Goal: Information Seeking & Learning: Find specific fact

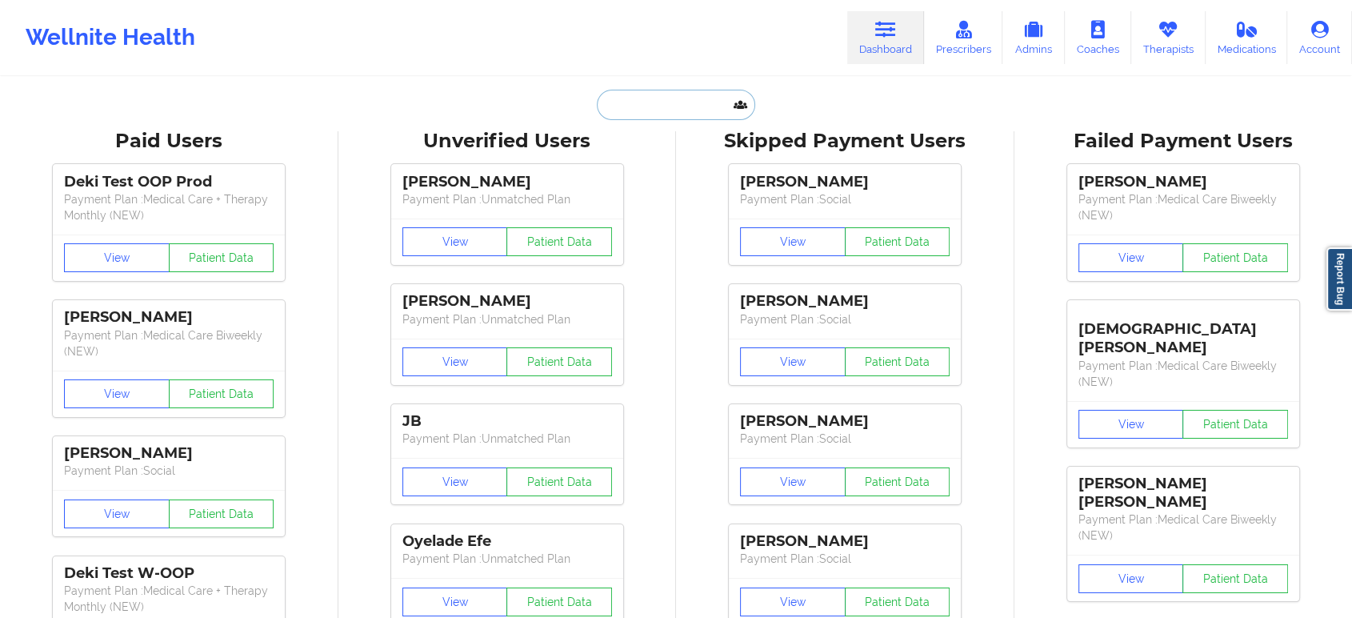
click at [708, 102] on input "text" at bounding box center [676, 105] width 158 height 30
paste input "[PERSON_NAME]"
type input "[PERSON_NAME]"
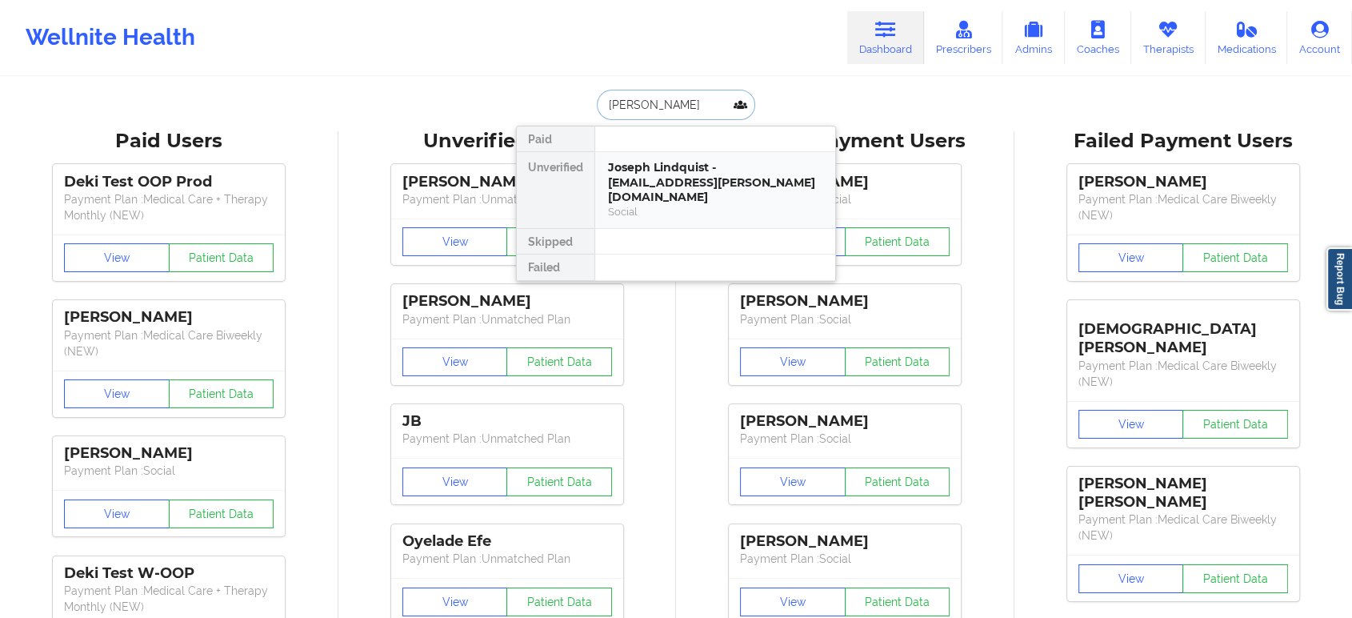
click at [662, 174] on div "Joseph Lindquist - [EMAIL_ADDRESS][PERSON_NAME][DOMAIN_NAME]" at bounding box center [715, 182] width 214 height 45
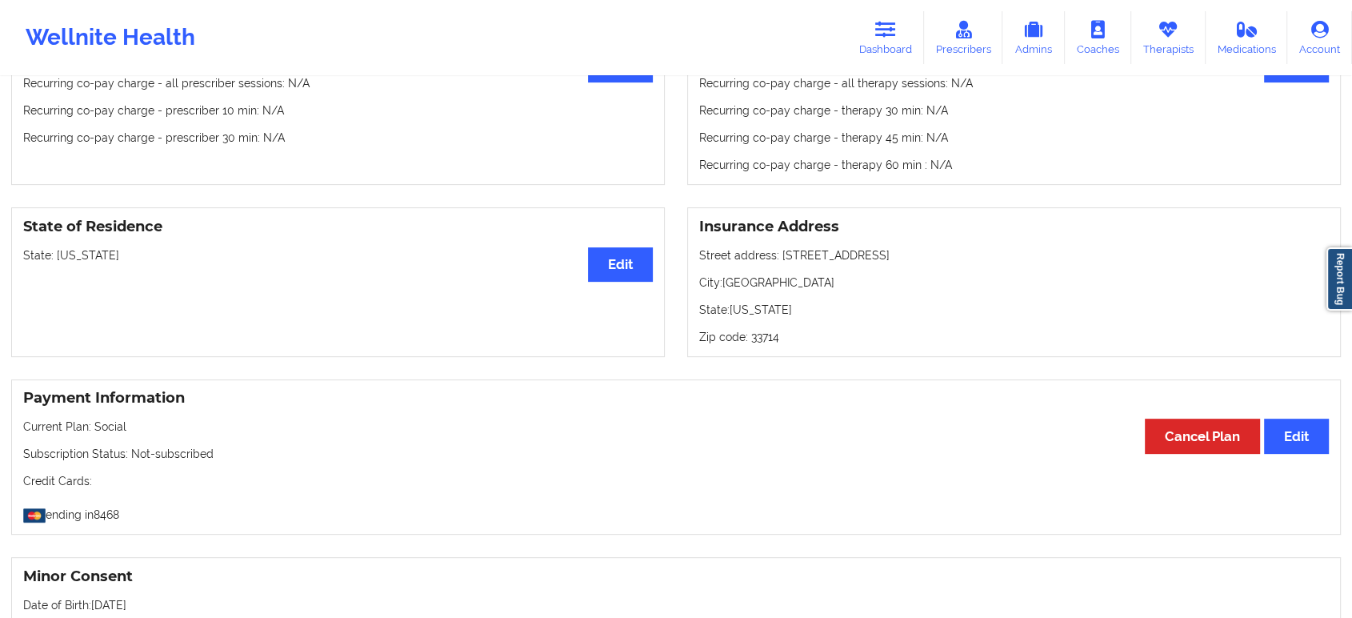
scroll to position [1126, 0]
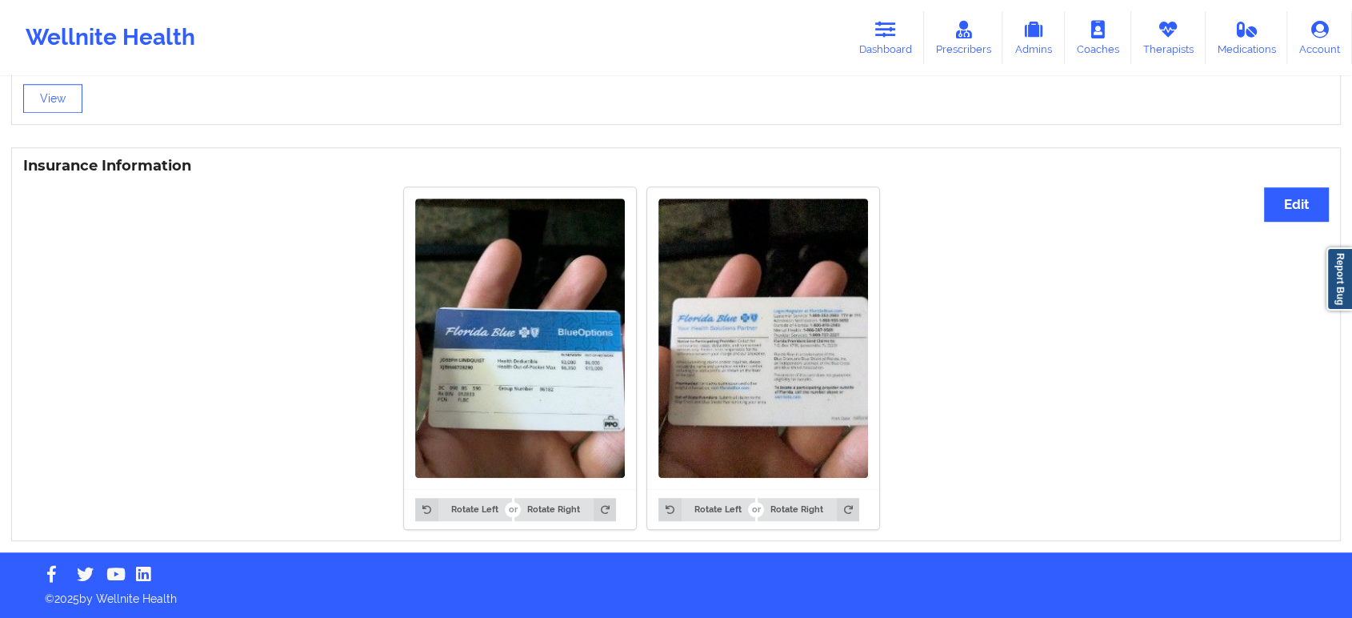
drag, startPoint x: 371, startPoint y: 444, endPoint x: 384, endPoint y: 408, distance: 38.5
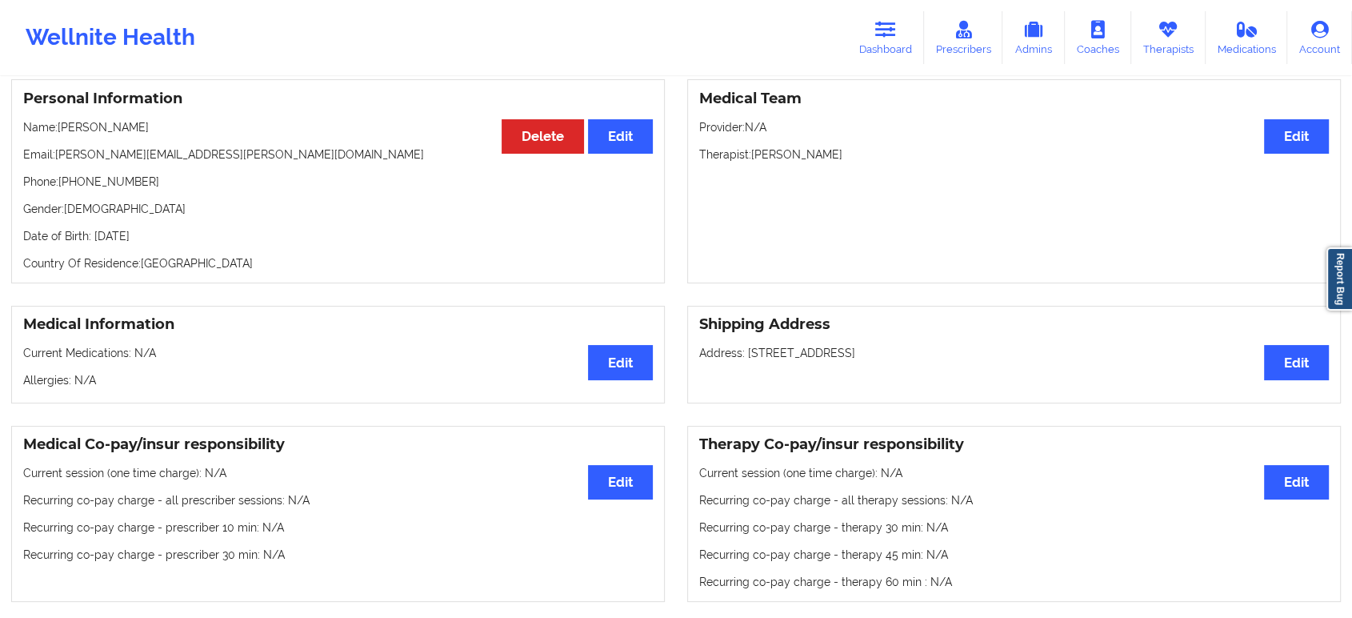
scroll to position [0, 0]
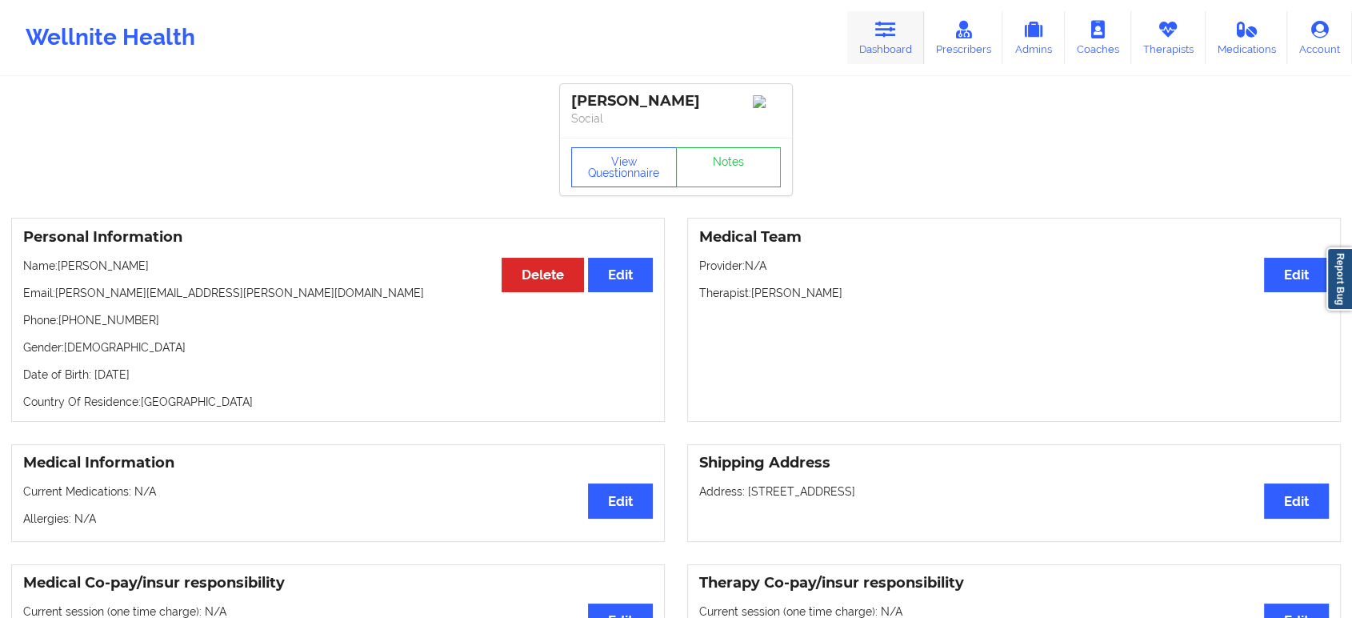
click at [896, 34] on icon at bounding box center [886, 30] width 21 height 18
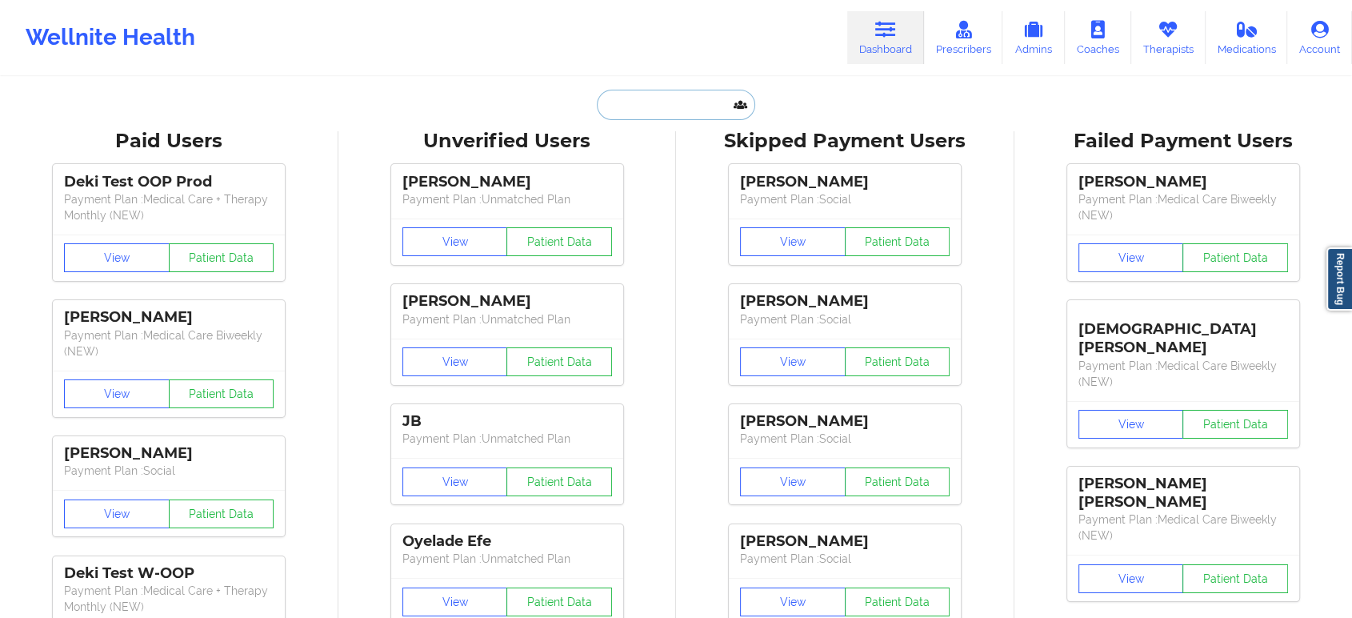
click at [683, 109] on input "text" at bounding box center [676, 105] width 158 height 30
paste input "[EMAIL_ADDRESS][DOMAIN_NAME]"
type input "[EMAIL_ADDRESS][DOMAIN_NAME]"
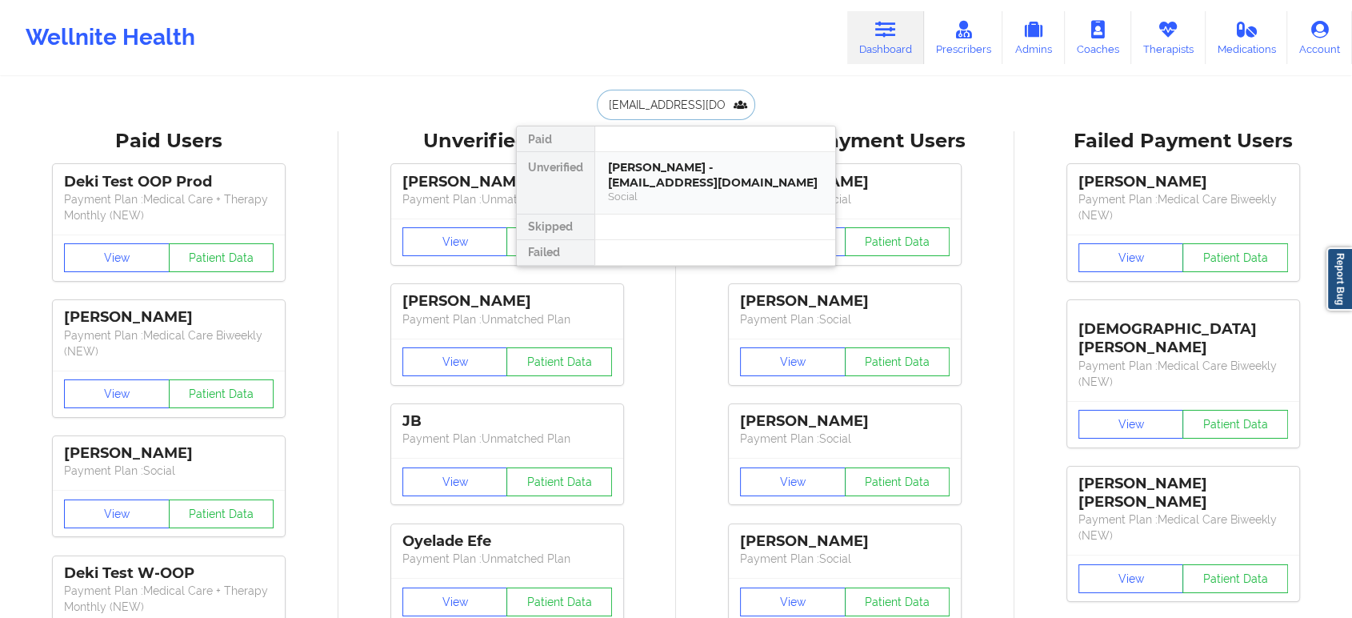
click at [717, 171] on div "[PERSON_NAME] - [EMAIL_ADDRESS][DOMAIN_NAME]" at bounding box center [715, 175] width 214 height 30
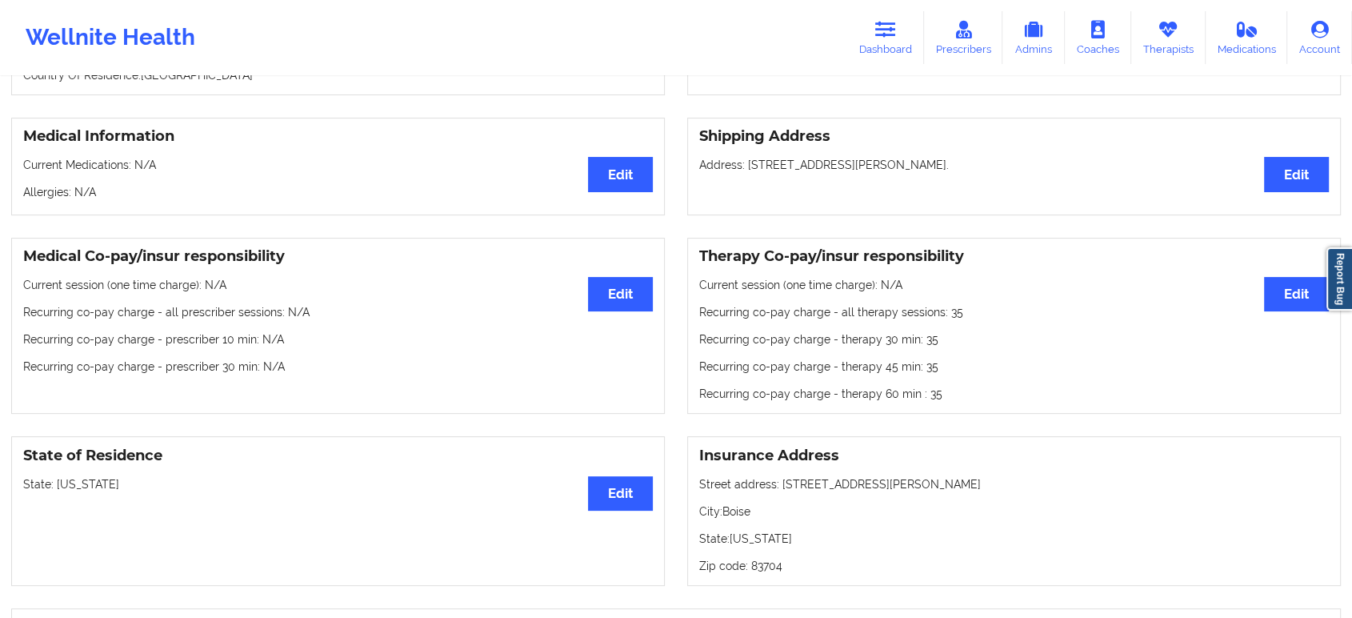
scroll to position [397, 0]
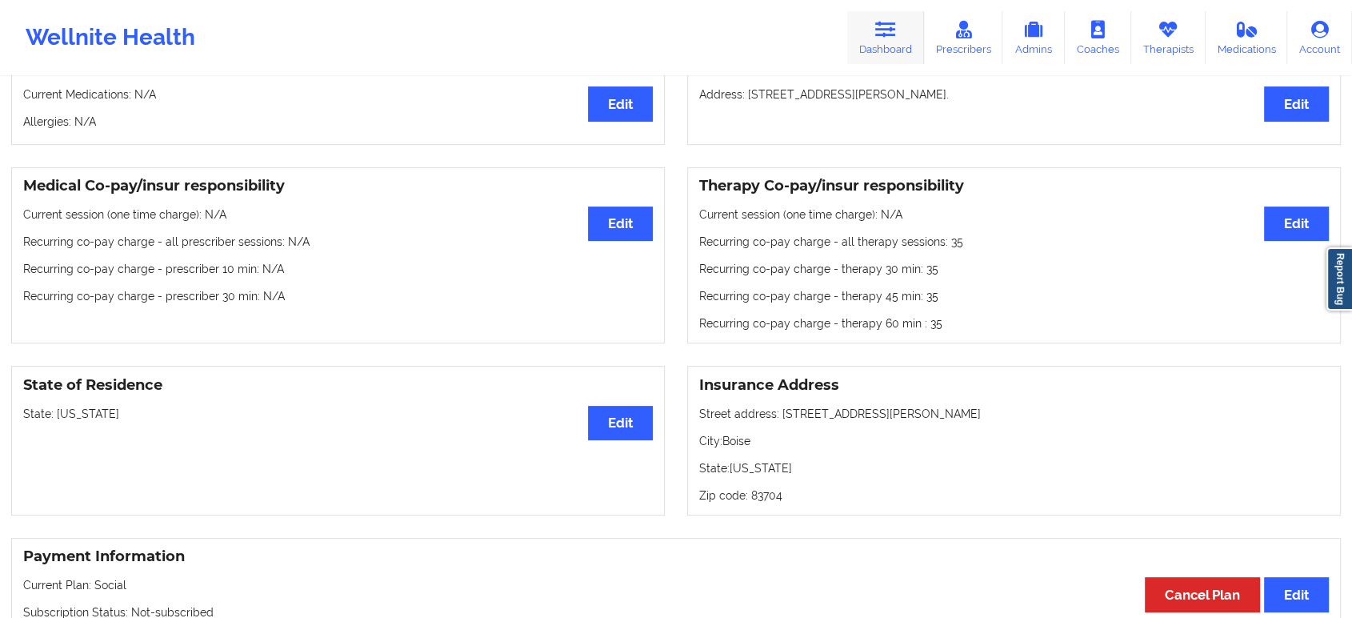
click at [884, 32] on icon at bounding box center [886, 30] width 21 height 18
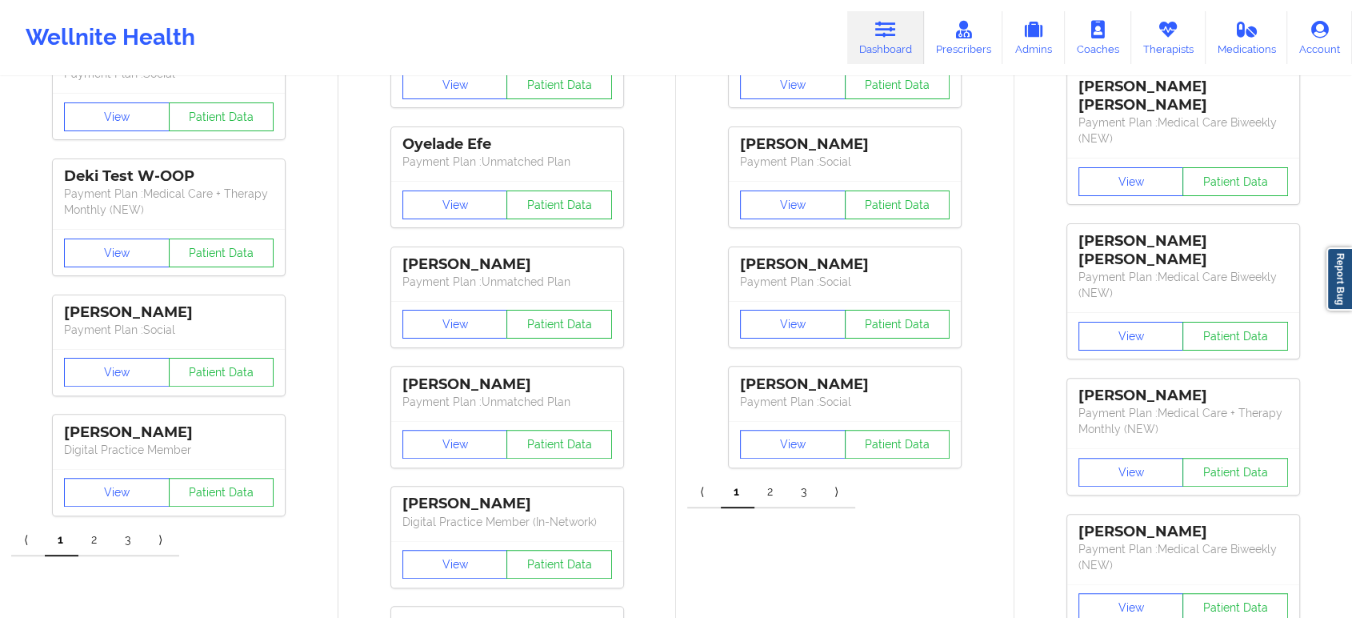
drag, startPoint x: 706, startPoint y: 332, endPoint x: 674, endPoint y: 209, distance: 127.3
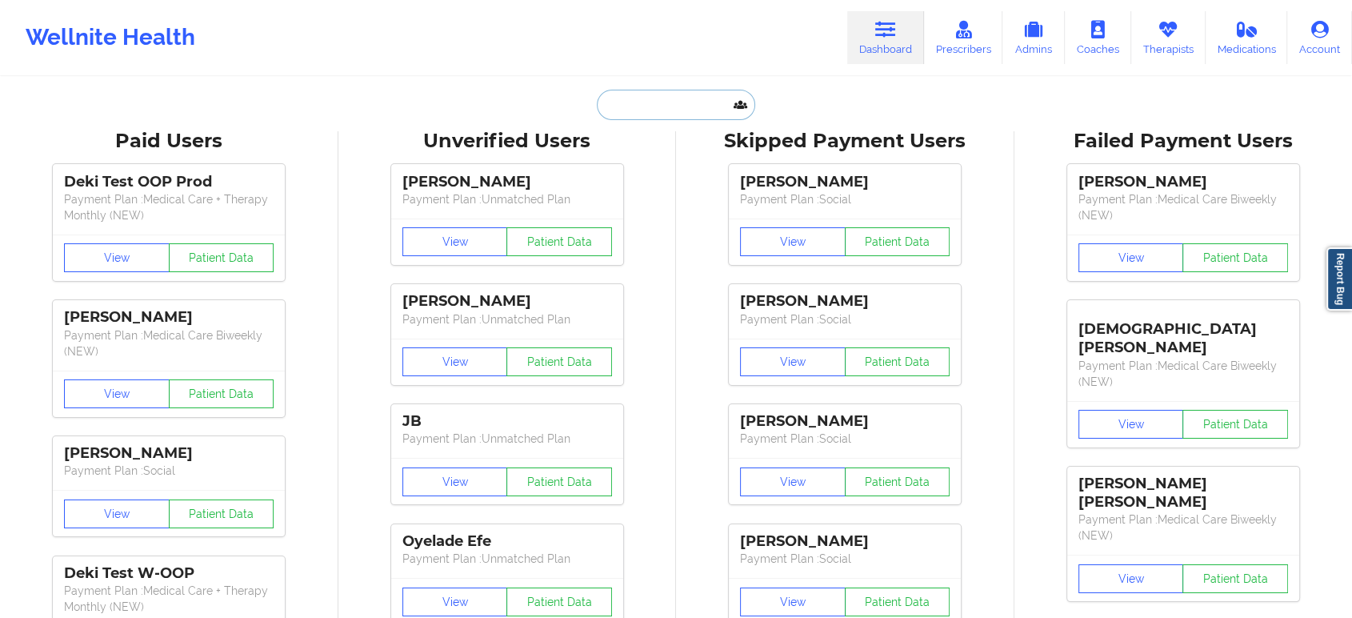
click at [687, 94] on input "text" at bounding box center [676, 105] width 158 height 30
paste input "[EMAIL_ADDRESS][DOMAIN_NAME]"
type input "[EMAIL_ADDRESS][DOMAIN_NAME]"
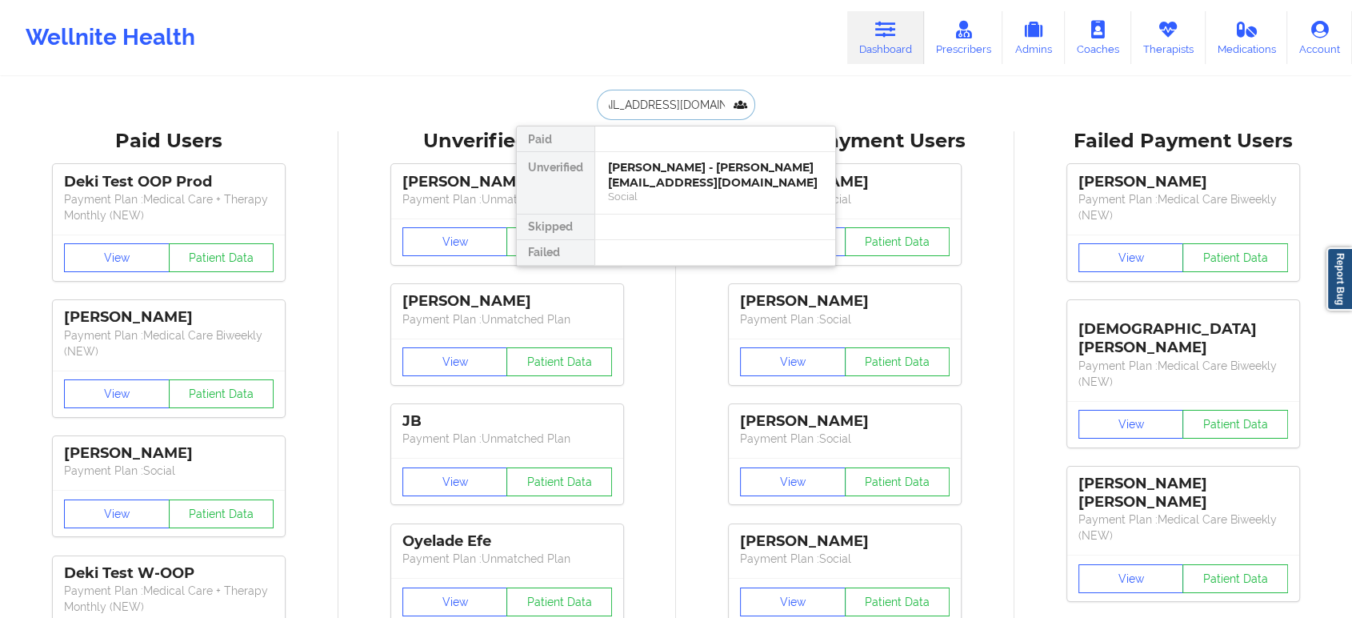
click at [688, 182] on div "[PERSON_NAME] - [PERSON_NAME][EMAIL_ADDRESS][DOMAIN_NAME]" at bounding box center [715, 175] width 214 height 30
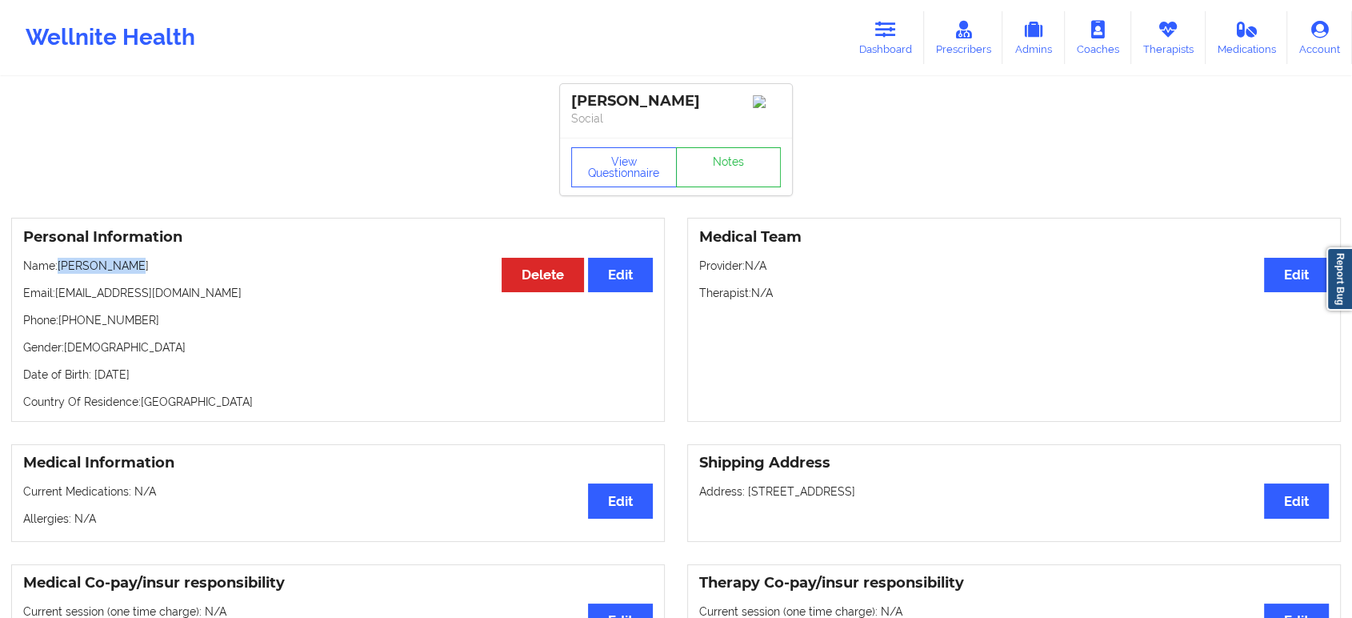
drag, startPoint x: 149, startPoint y: 266, endPoint x: 60, endPoint y: 267, distance: 88.8
click at [60, 267] on p "Name: [PERSON_NAME]" at bounding box center [338, 266] width 630 height 16
copy p "[PERSON_NAME]"
click at [896, 34] on icon at bounding box center [886, 30] width 21 height 18
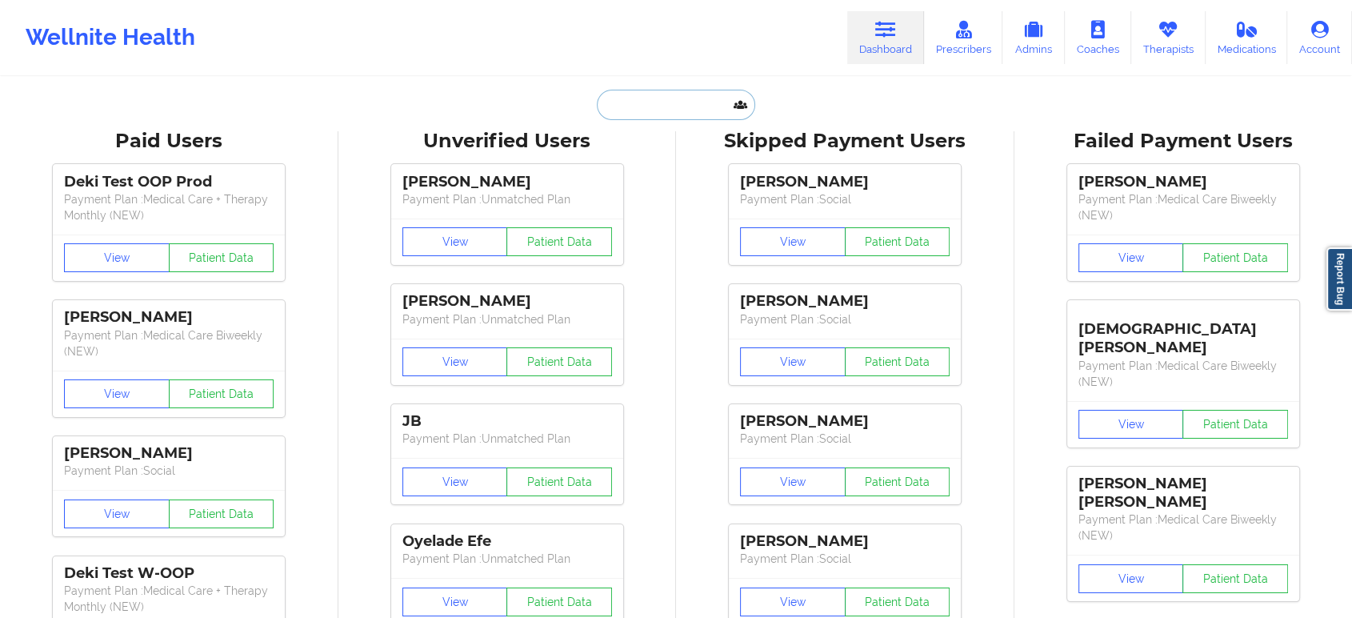
click at [667, 106] on input "text" at bounding box center [676, 105] width 158 height 30
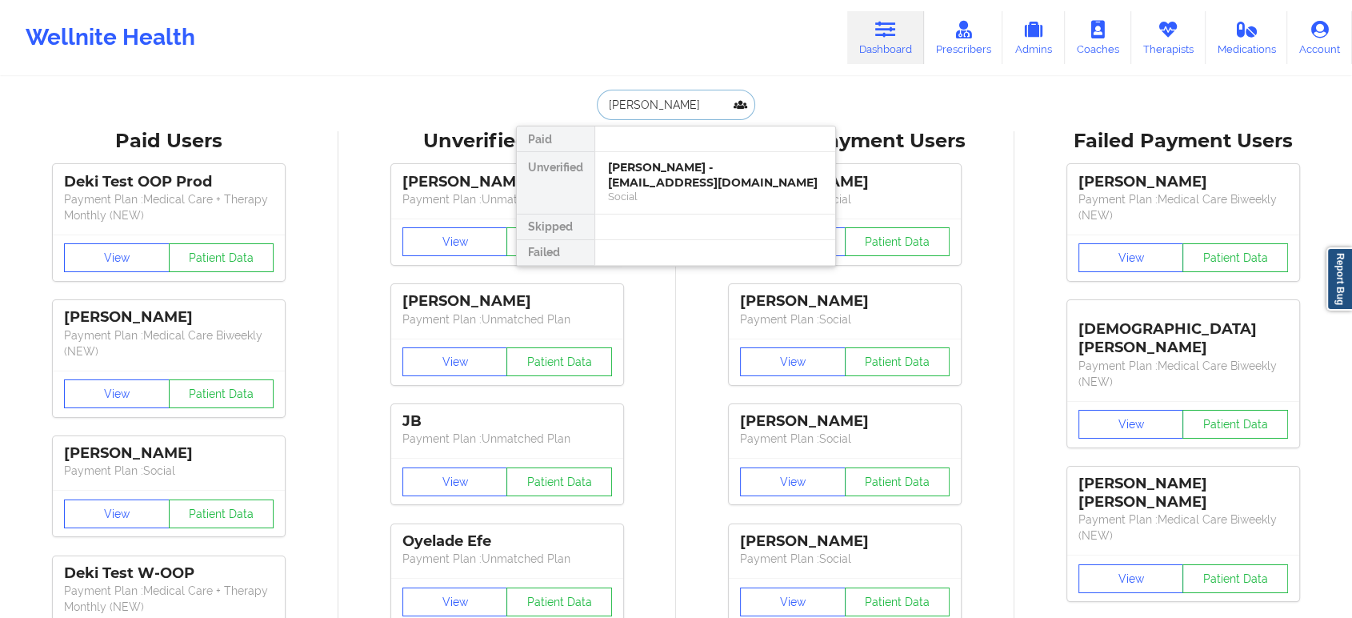
type input "[PERSON_NAME]"
click at [713, 183] on div "[PERSON_NAME] - [EMAIL_ADDRESS][DOMAIN_NAME]" at bounding box center [715, 175] width 214 height 30
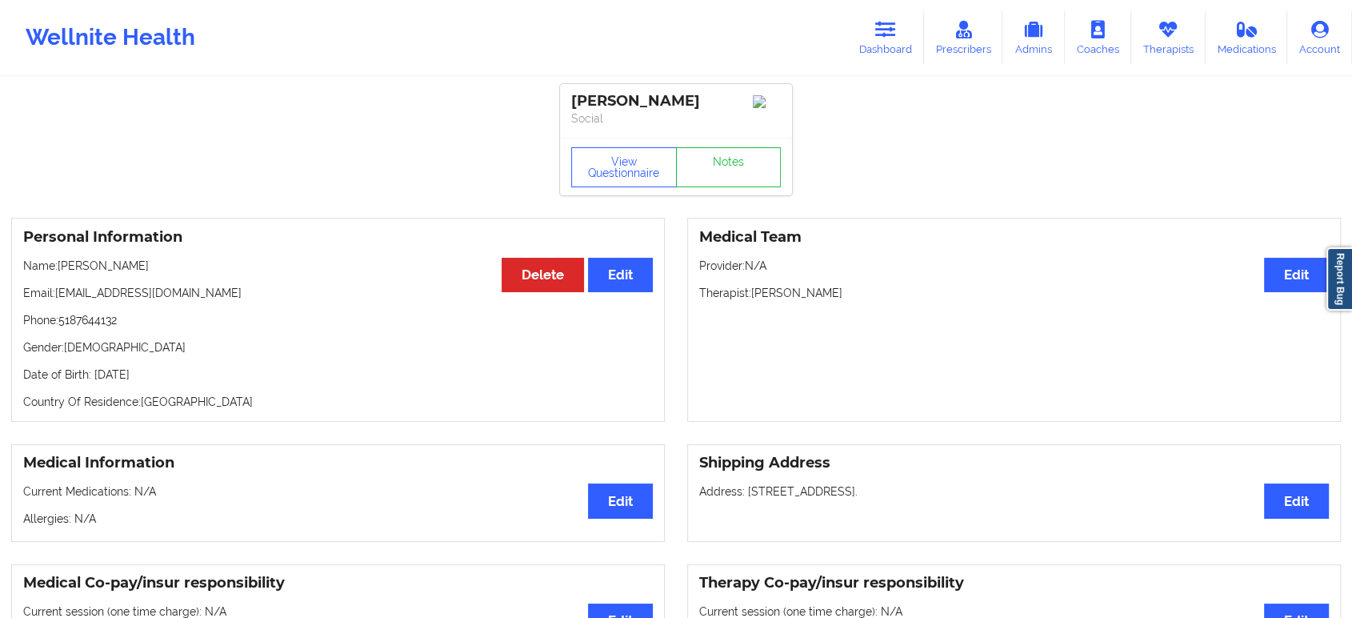
click at [93, 325] on p "Phone: [PHONE_NUMBER]" at bounding box center [338, 320] width 630 height 16
copy p "5187644132"
click at [884, 29] on icon at bounding box center [886, 30] width 21 height 18
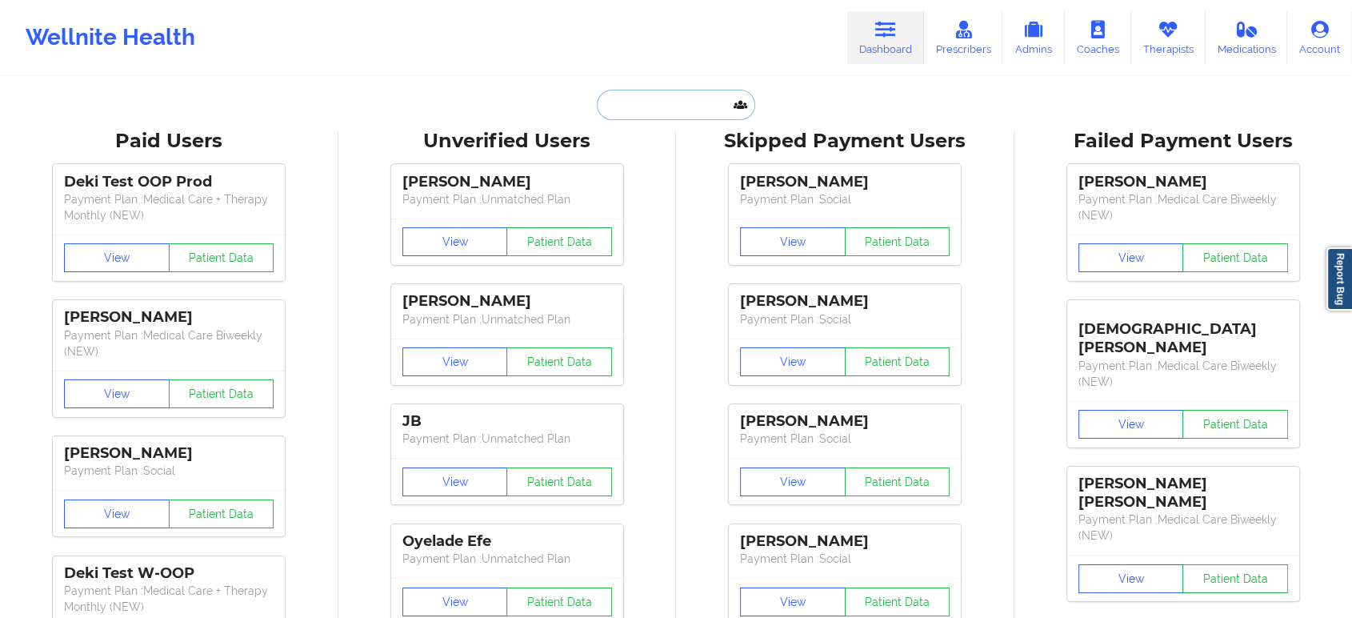
click at [718, 102] on input "text" at bounding box center [676, 105] width 158 height 30
paste input "[EMAIL_ADDRESS][DOMAIN_NAME]"
type input "[EMAIL_ADDRESS][DOMAIN_NAME]"
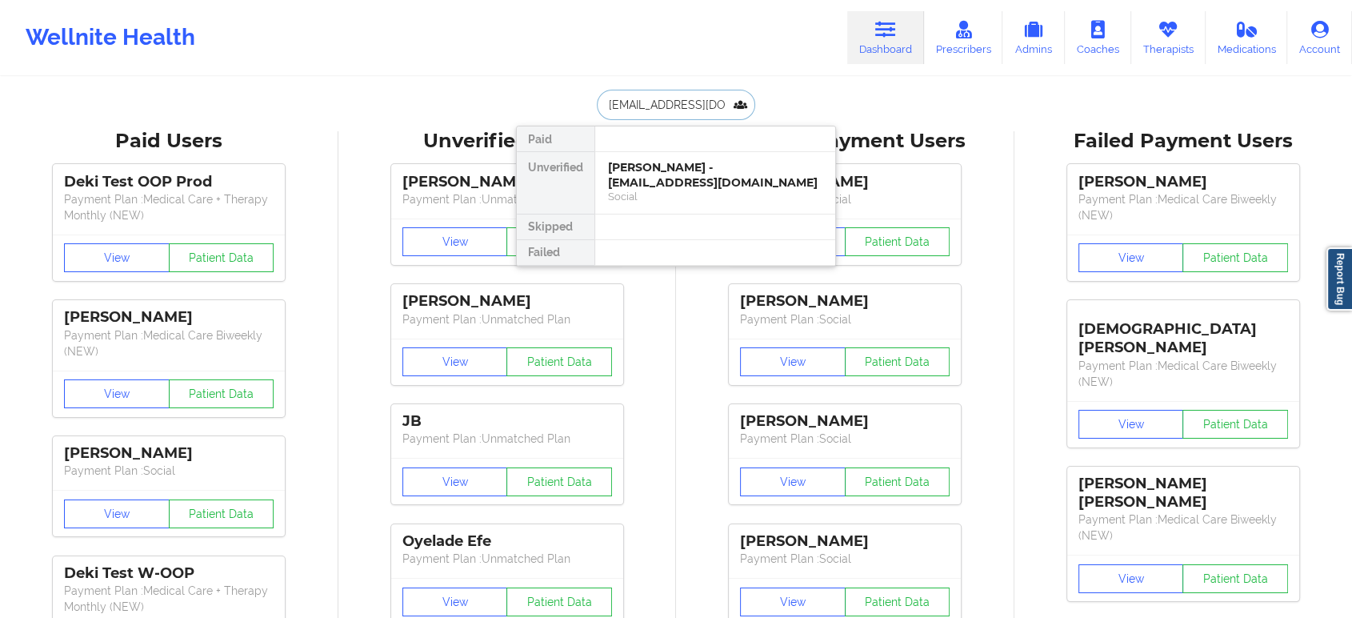
scroll to position [0, 25]
click at [660, 184] on div "Woselande [PERSON_NAME] - [EMAIL_ADDRESS][DOMAIN_NAME]" at bounding box center [715, 175] width 214 height 30
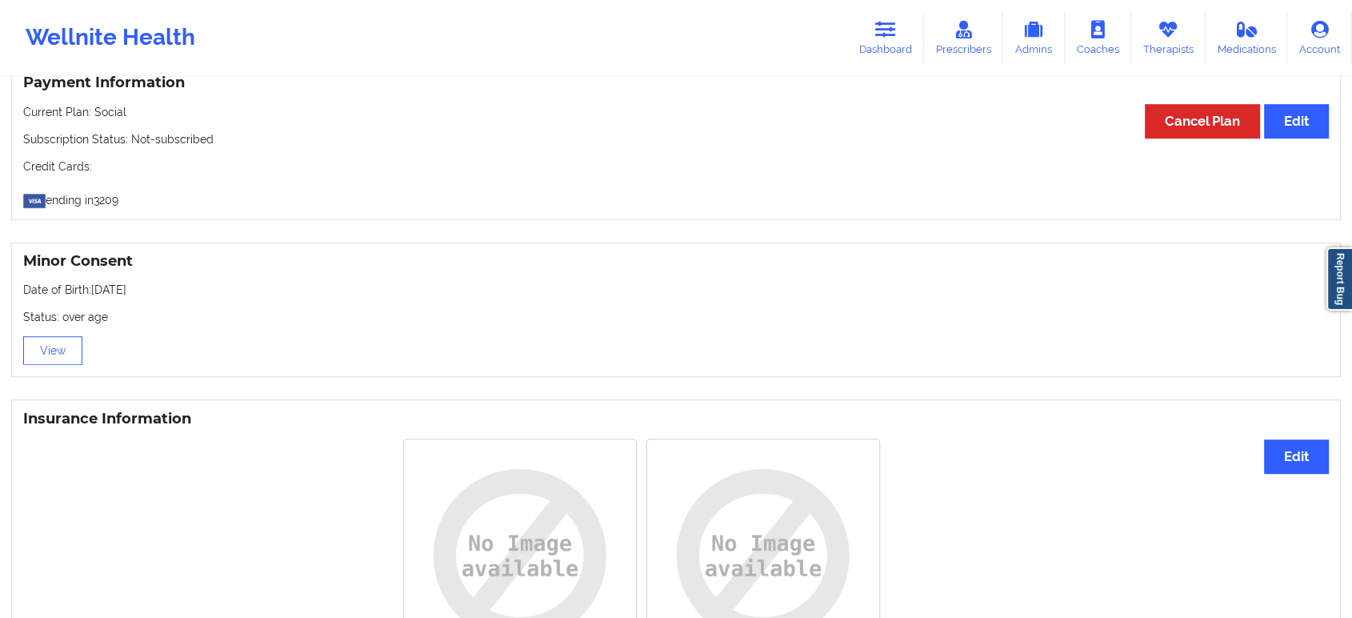
drag, startPoint x: 324, startPoint y: 511, endPoint x: 340, endPoint y: 494, distance: 23.2
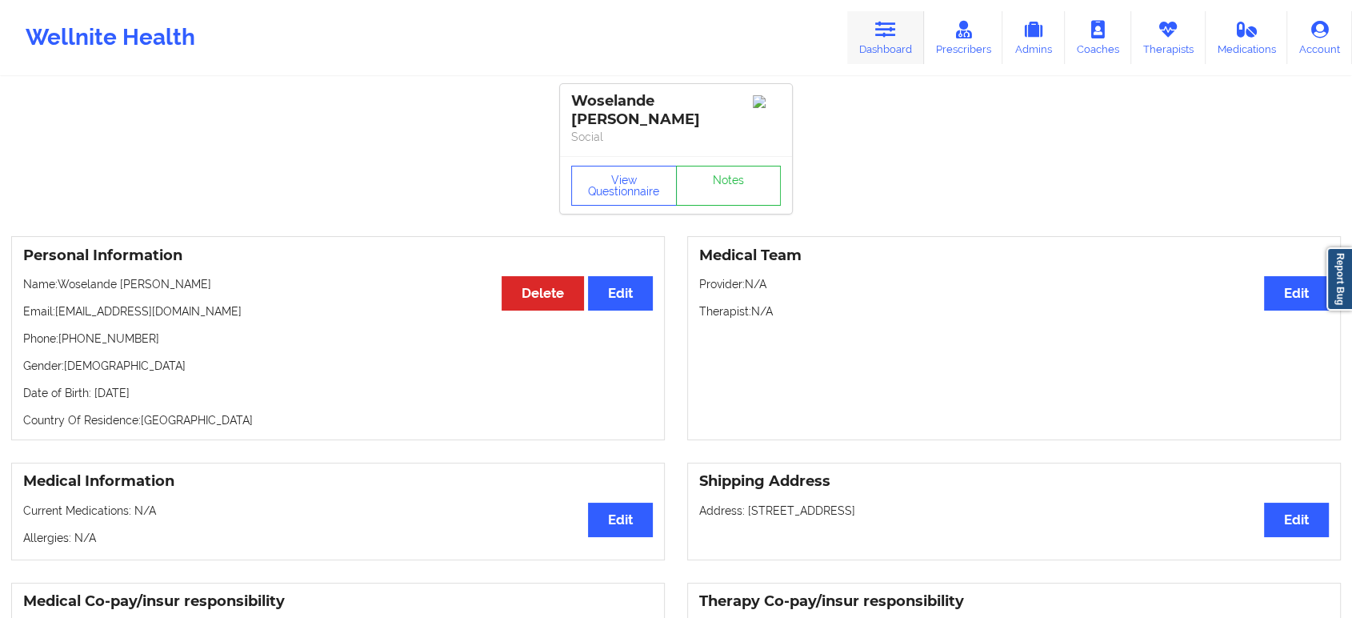
click at [900, 32] on link "Dashboard" at bounding box center [885, 37] width 77 height 53
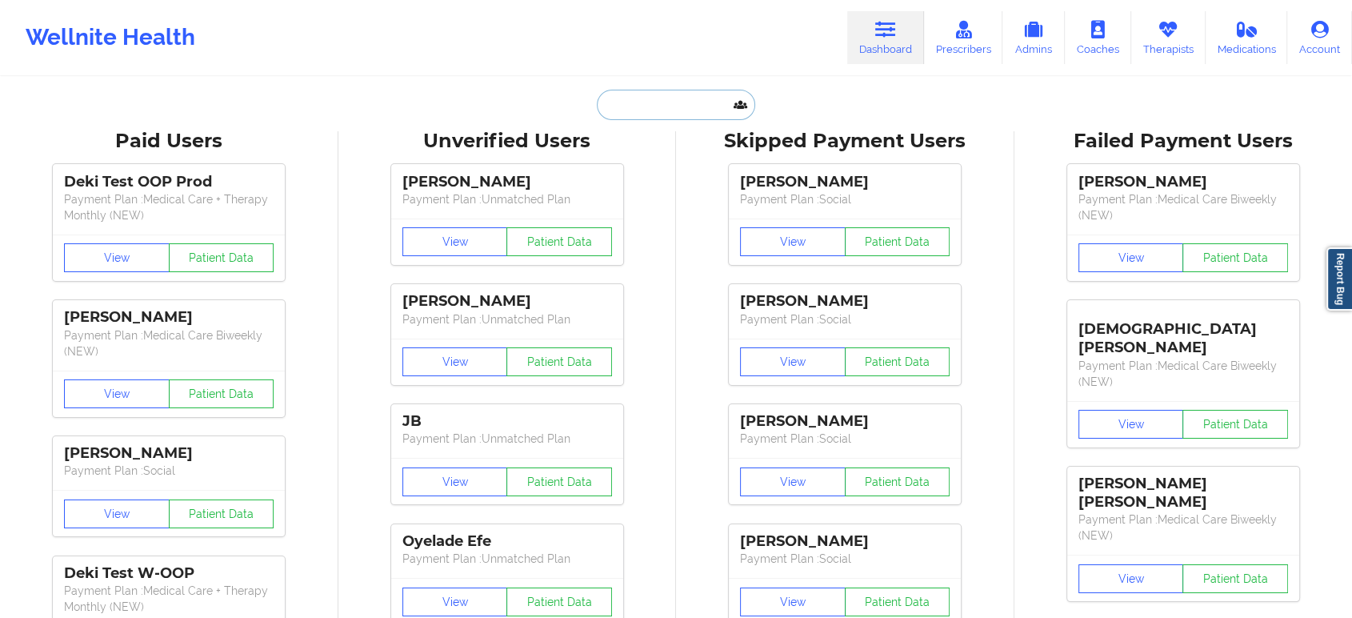
click at [687, 110] on input "text" at bounding box center [676, 105] width 158 height 30
paste input "[PERSON_NAME]"
type input "[PERSON_NAME]"
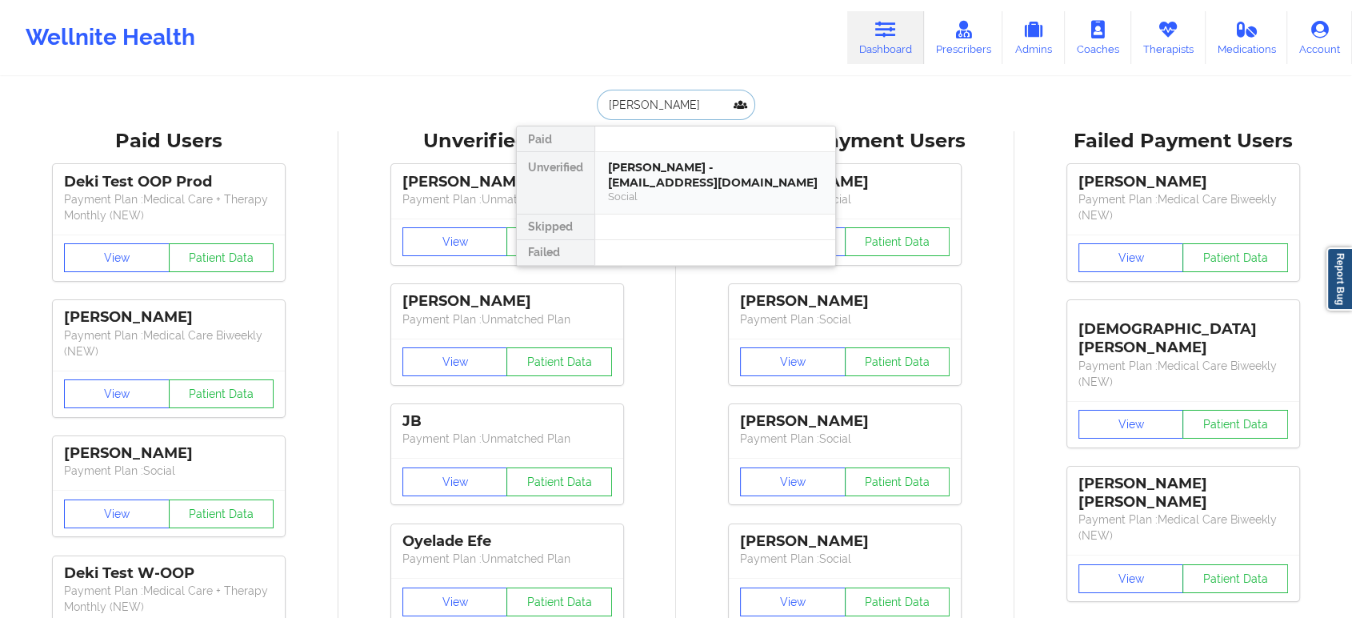
click at [688, 198] on div "Social" at bounding box center [715, 197] width 214 height 14
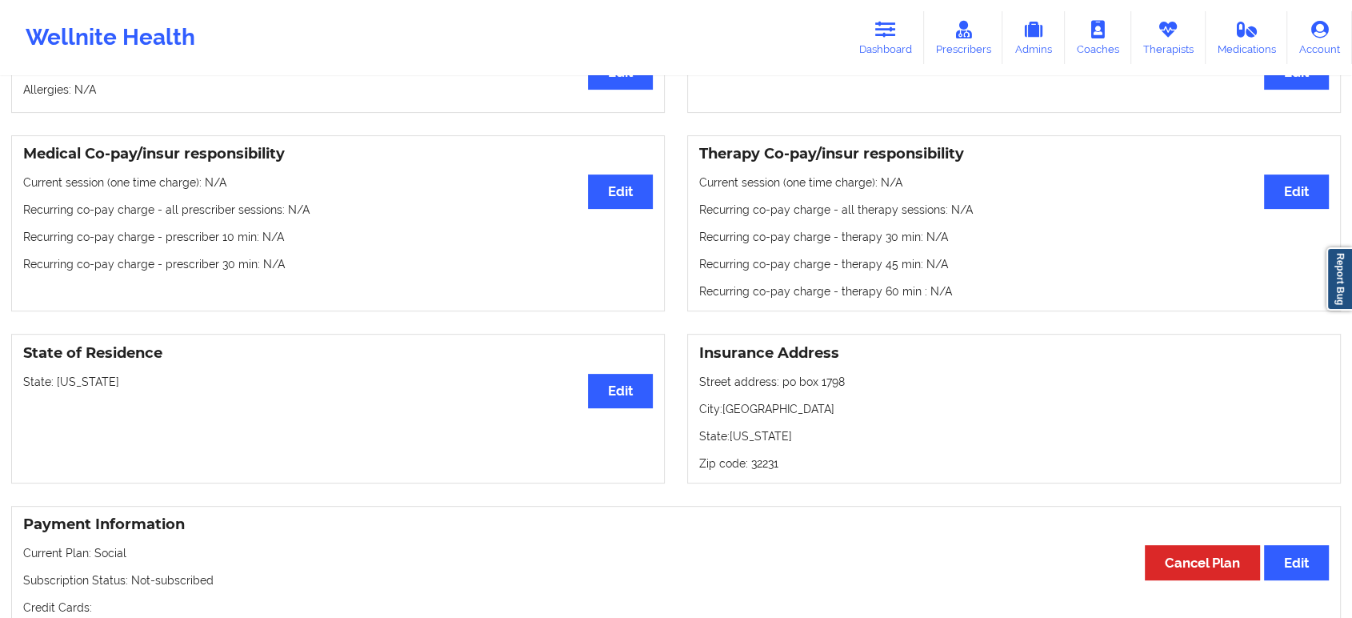
scroll to position [444, 0]
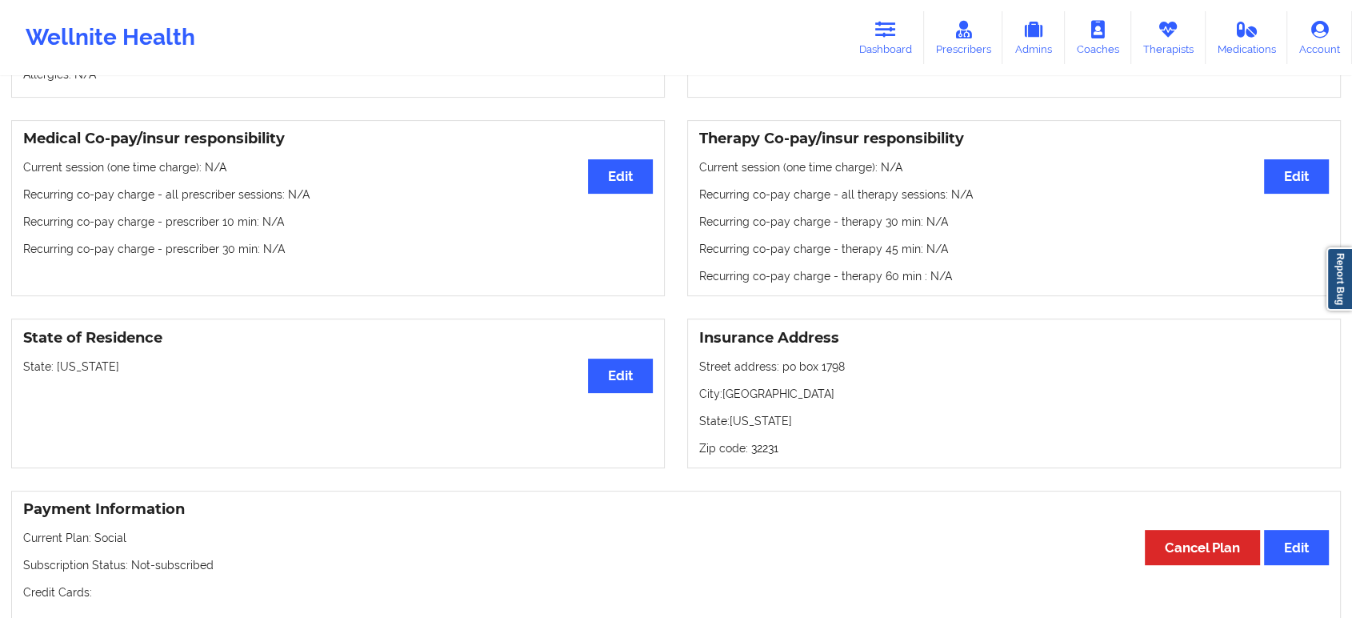
click at [706, 50] on div "Wellnite Health Dashboard Prescribers Admins Coaches Therapists Medications Acc…" at bounding box center [676, 38] width 1352 height 64
click at [875, 24] on link "Dashboard" at bounding box center [885, 37] width 77 height 53
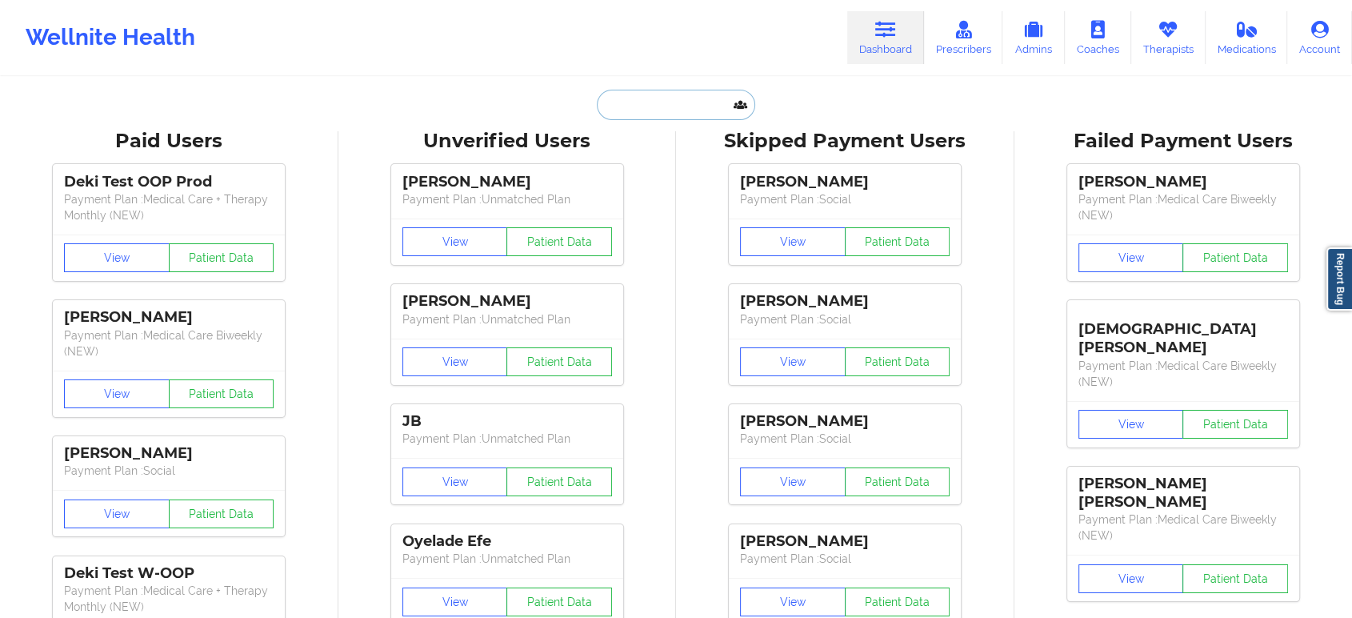
click at [699, 104] on input "text" at bounding box center [676, 105] width 158 height 30
paste input "[PERSON_NAME]"
type input "[PERSON_NAME]"
paste input "[PERSON_NAME]"
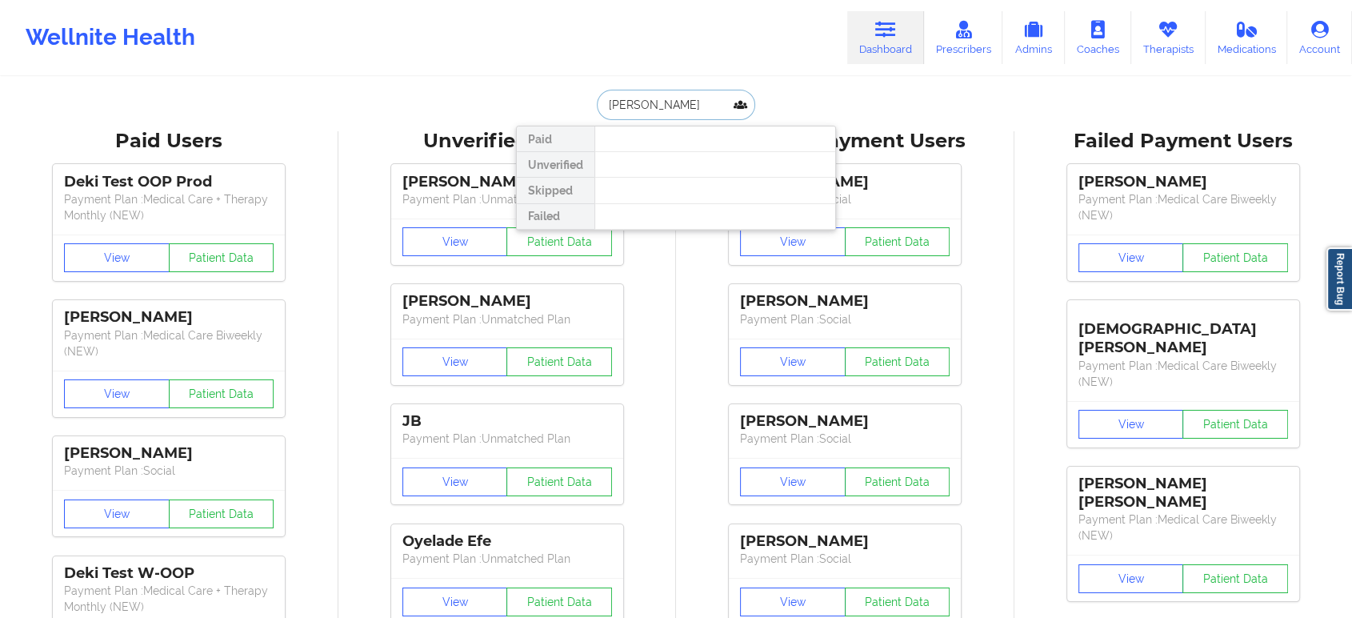
paste input "[EMAIL_ADDRESS][DOMAIN_NAME]"
paste input "[PERSON_NAME][EMAIL_ADDRESS][DOMAIN_NAME]"
type input "[PERSON_NAME][EMAIL_ADDRESS][DOMAIN_NAME]"
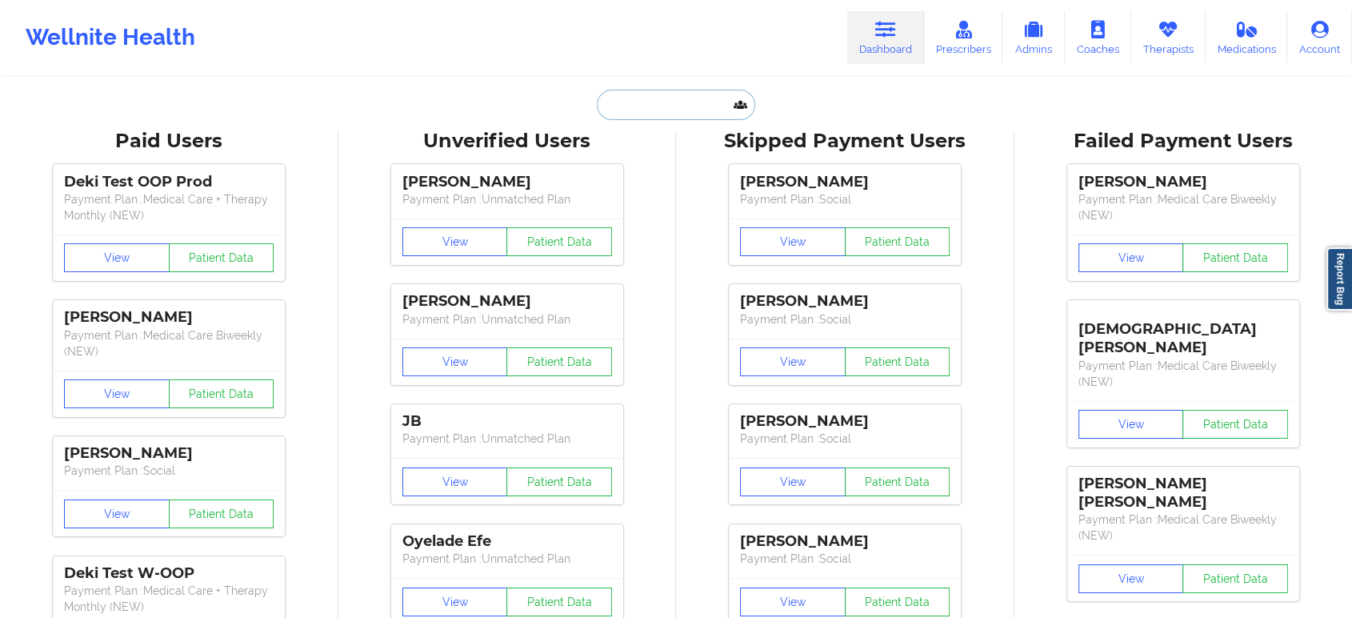
click at [705, 104] on input "text" at bounding box center [676, 105] width 158 height 30
paste input "[PERSON_NAME]"
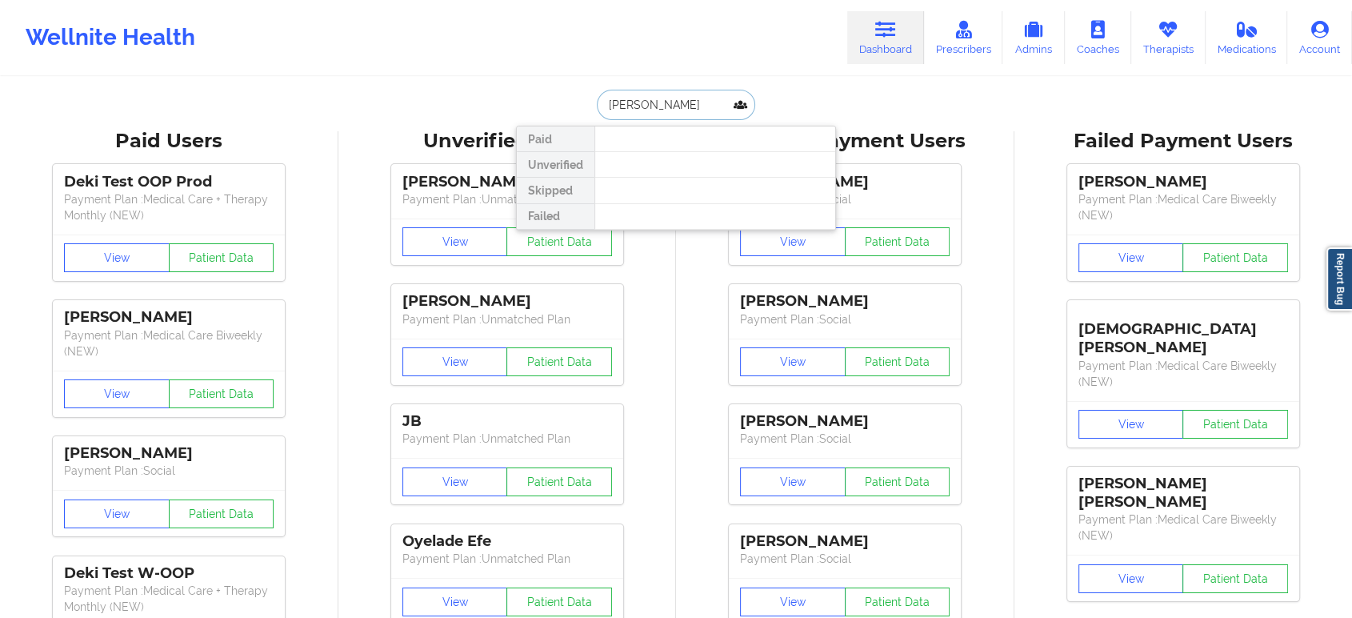
paste input "[PERSON_NAME][EMAIL_ADDRESS][DOMAIN_NAME]"
paste input "[PERSON_NAME]"
type input "[PERSON_NAME]"
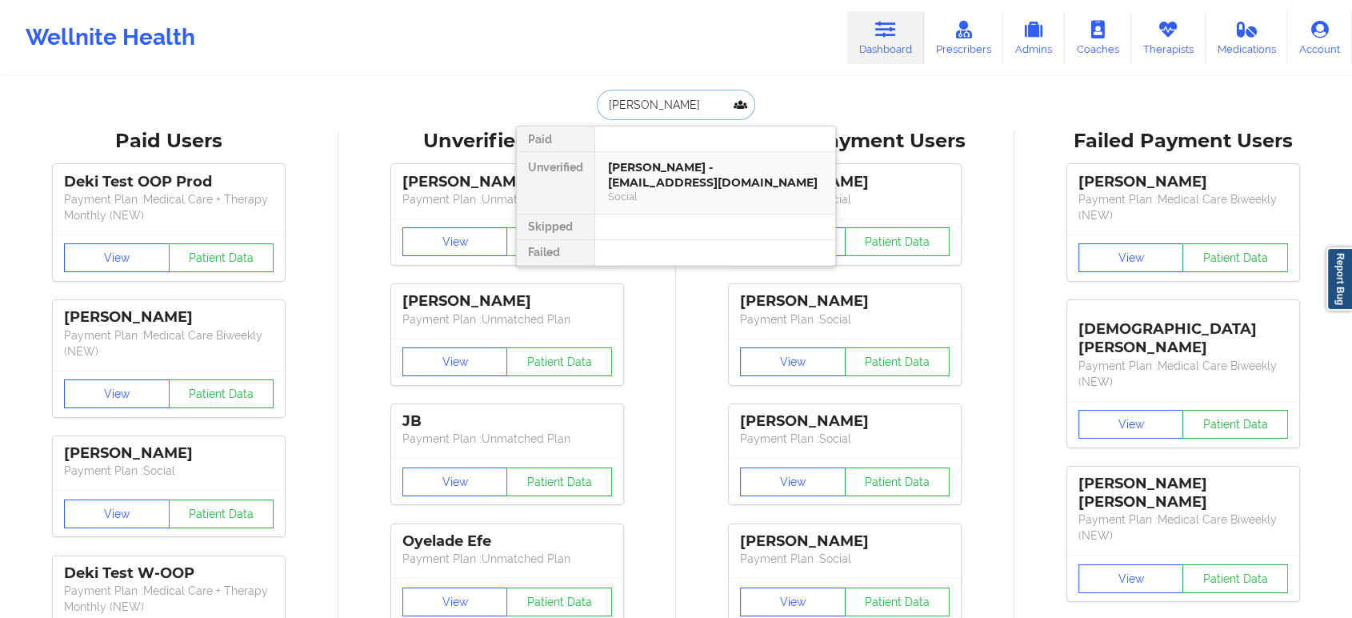
click at [672, 188] on div "[PERSON_NAME] - [EMAIL_ADDRESS][DOMAIN_NAME]" at bounding box center [715, 175] width 214 height 30
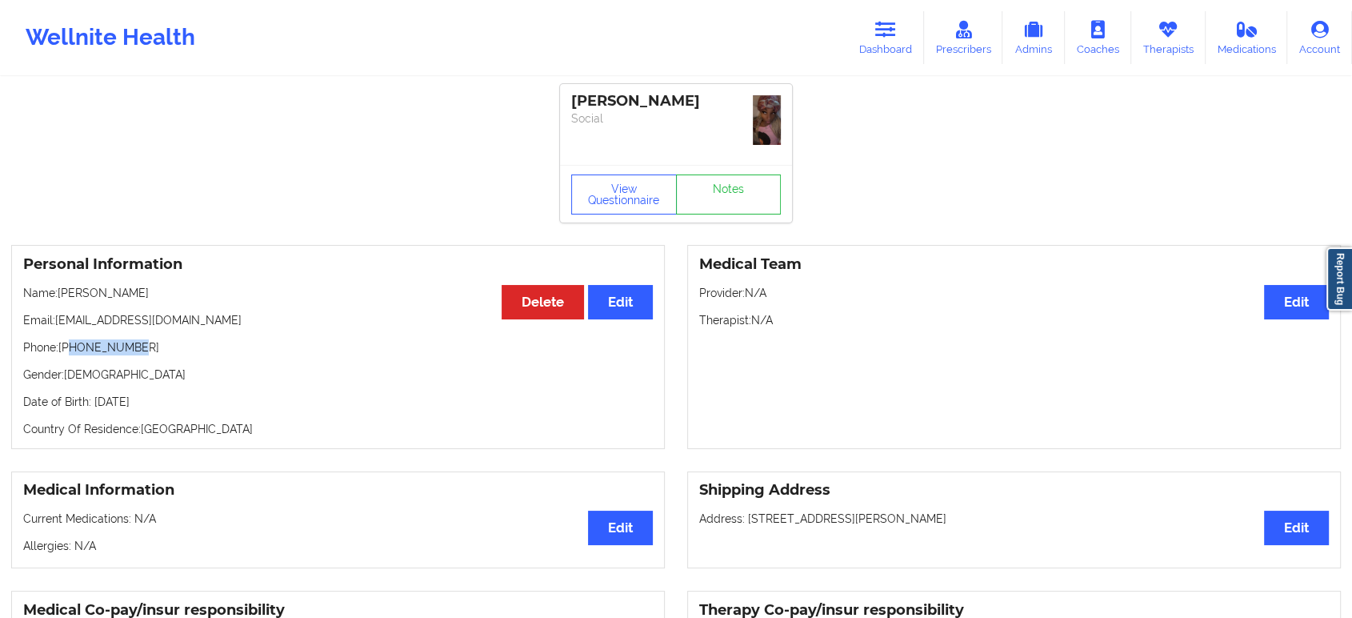
drag, startPoint x: 141, startPoint y: 344, endPoint x: 73, endPoint y: 343, distance: 68.0
click at [73, 343] on p "Phone: [PHONE_NUMBER]" at bounding box center [338, 347] width 630 height 16
copy p "8392340048"
click at [877, 32] on icon at bounding box center [886, 30] width 21 height 18
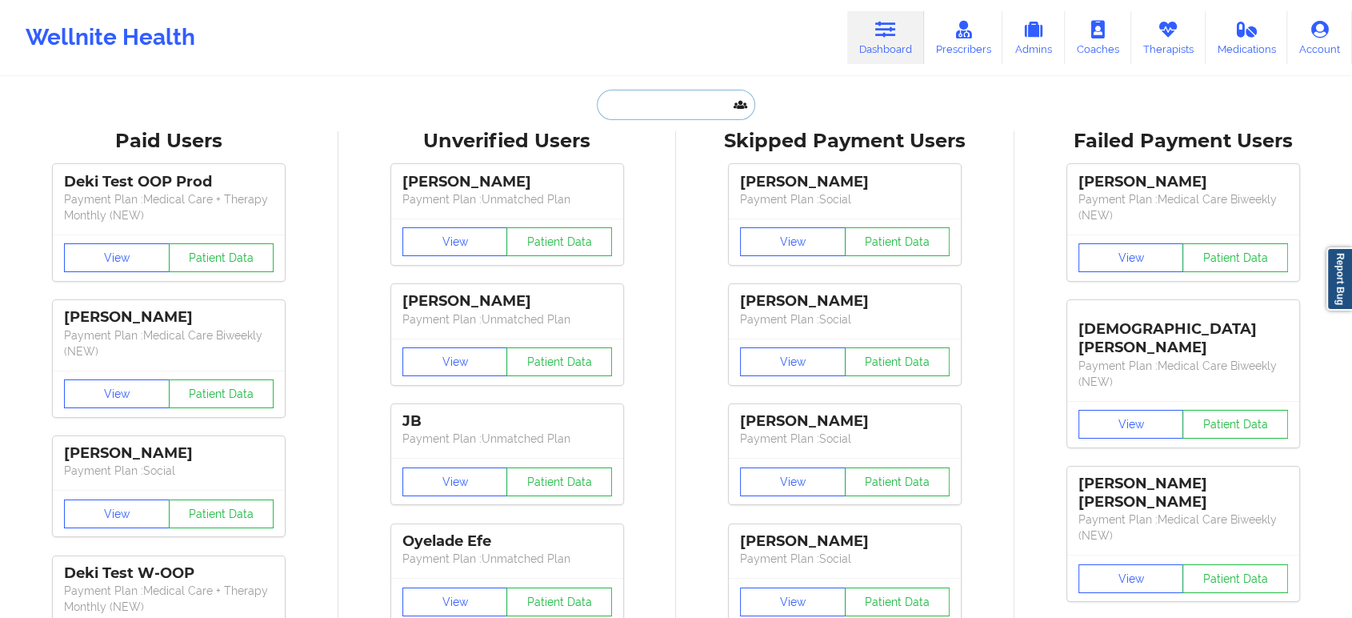
click at [707, 105] on input "text" at bounding box center [676, 105] width 158 height 30
paste input "[EMAIL_ADDRESS][DOMAIN_NAME]"
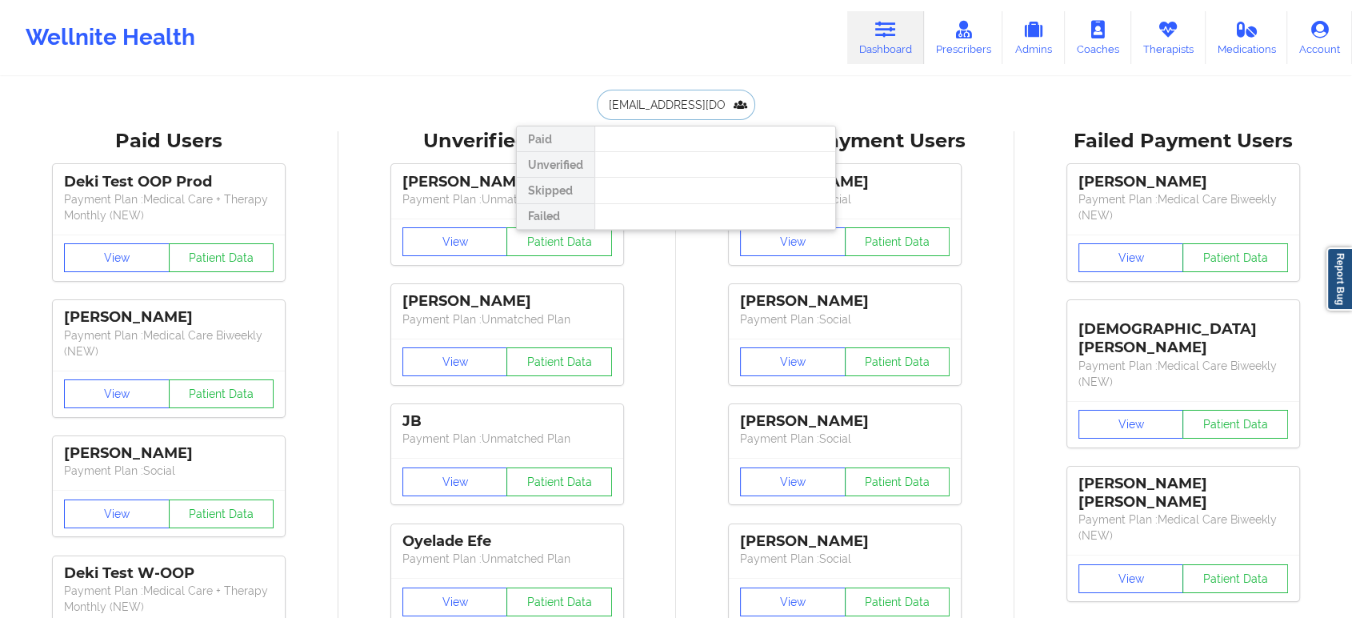
paste input "[PERSON_NAME]"
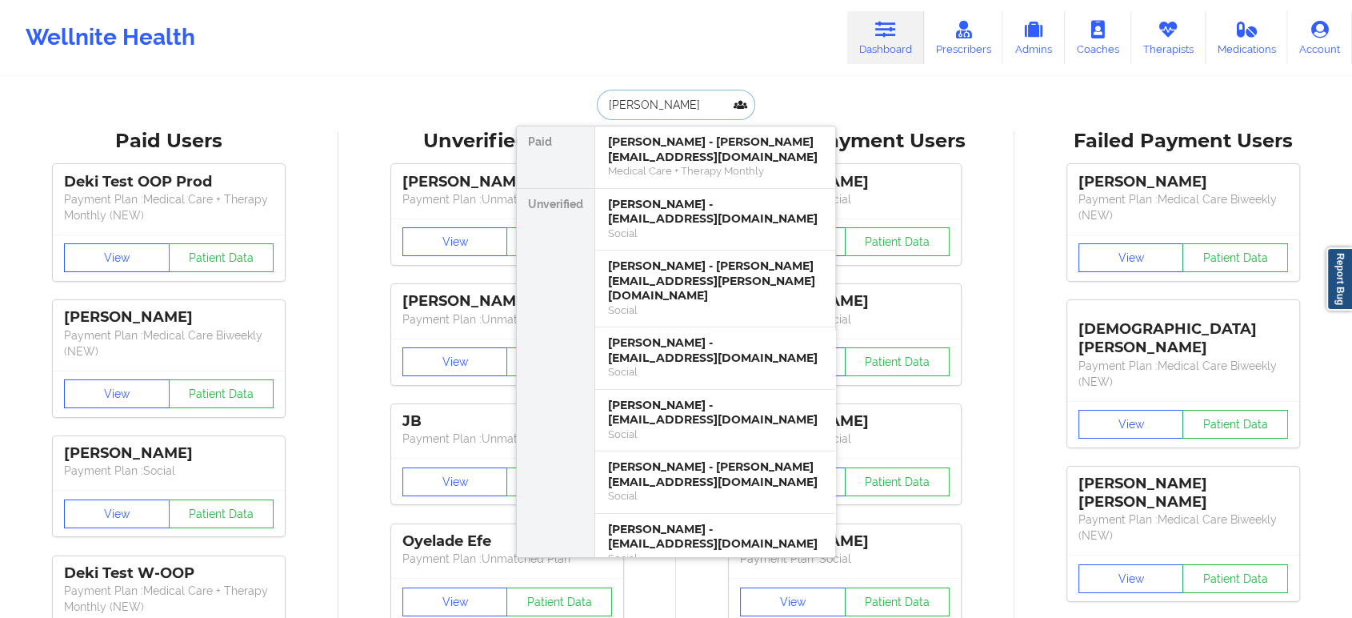
type input "[PERSON_NAME]"
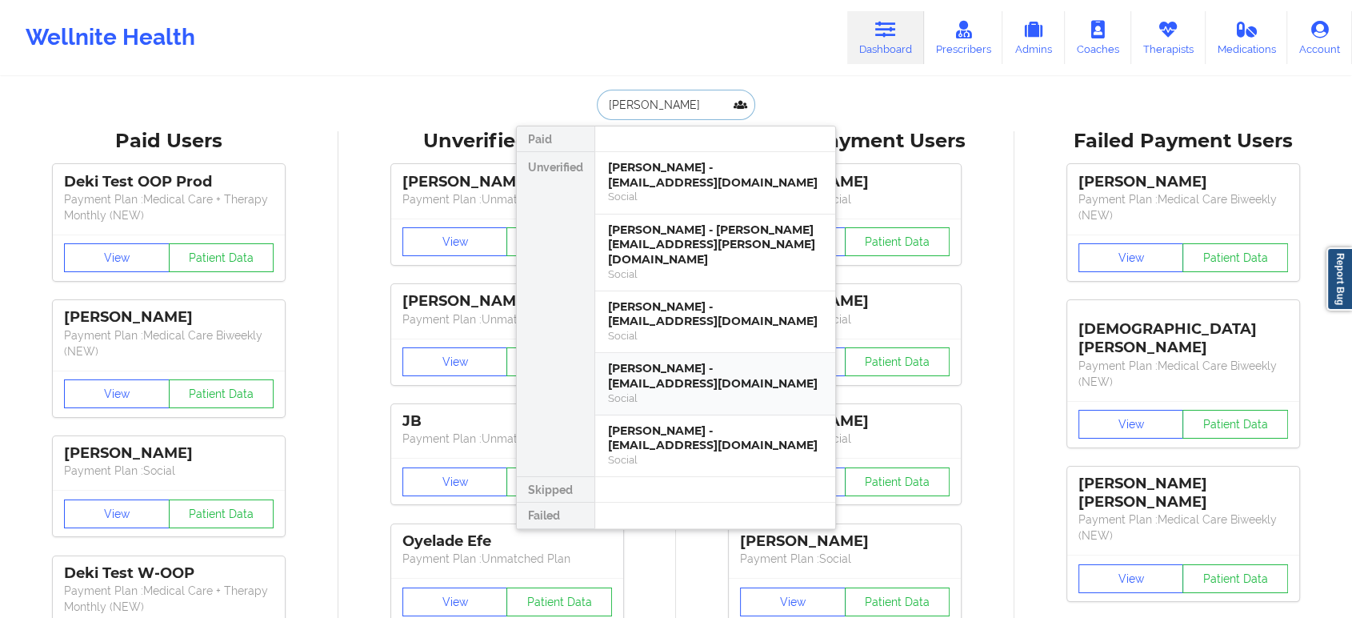
click at [758, 361] on div "[PERSON_NAME] - [EMAIL_ADDRESS][DOMAIN_NAME]" at bounding box center [715, 376] width 214 height 30
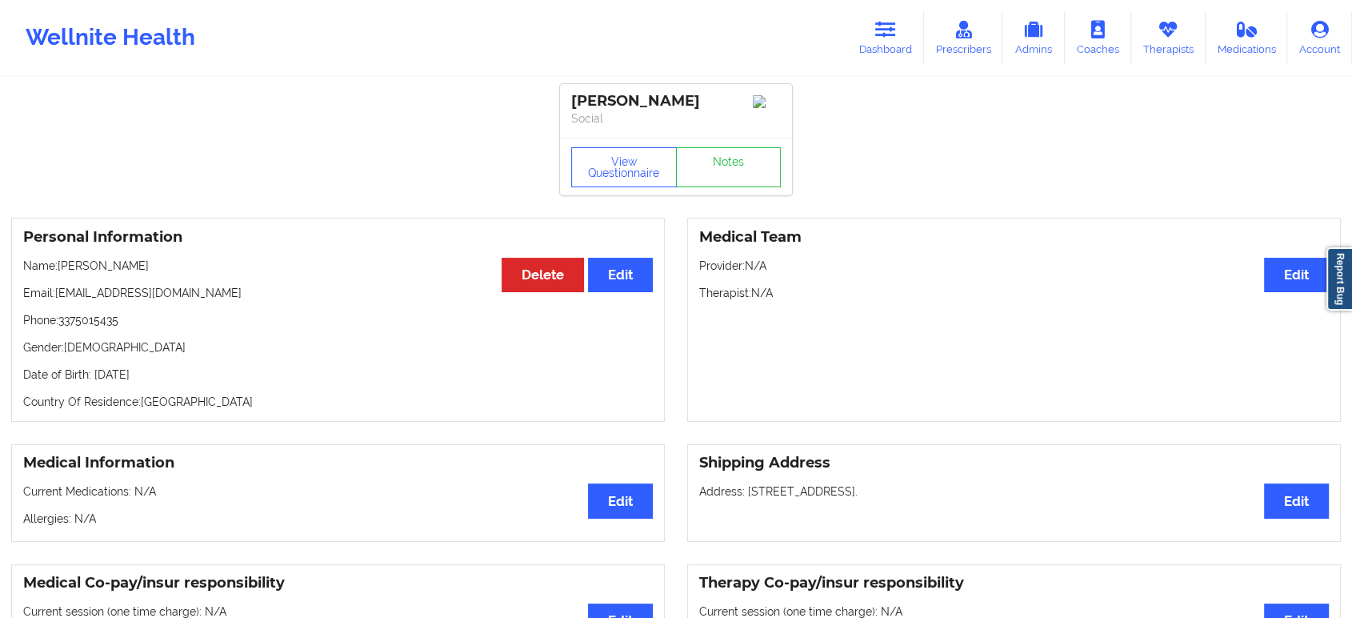
click at [90, 327] on p "Phone: [PHONE_NUMBER]" at bounding box center [338, 320] width 630 height 16
copy p "3375015435"
click at [193, 266] on p "Name: [PERSON_NAME]" at bounding box center [338, 266] width 630 height 16
drag, startPoint x: 172, startPoint y: 271, endPoint x: 61, endPoint y: 263, distance: 111.5
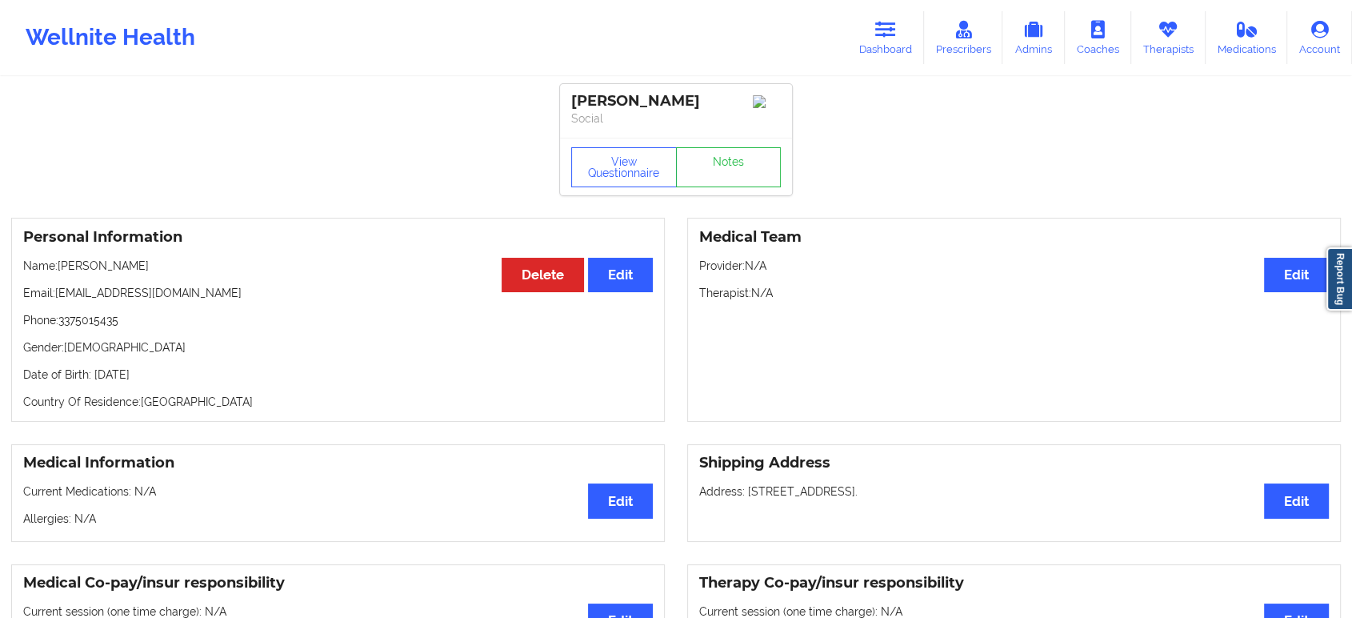
click at [61, 263] on p "Name: [PERSON_NAME]" at bounding box center [338, 266] width 630 height 16
copy p "[PERSON_NAME]"
click at [886, 22] on icon at bounding box center [886, 30] width 21 height 18
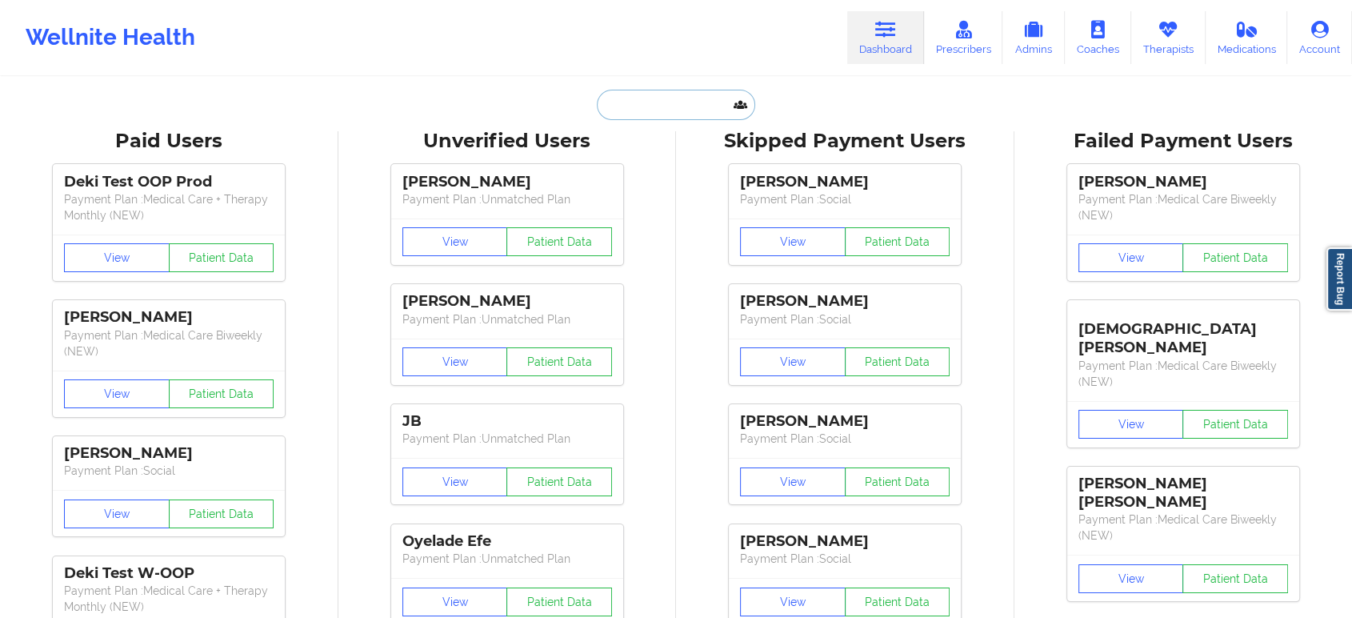
click at [711, 110] on input "text" at bounding box center [676, 105] width 158 height 30
paste input "[PERSON_NAME]"
type input "[PERSON_NAME]"
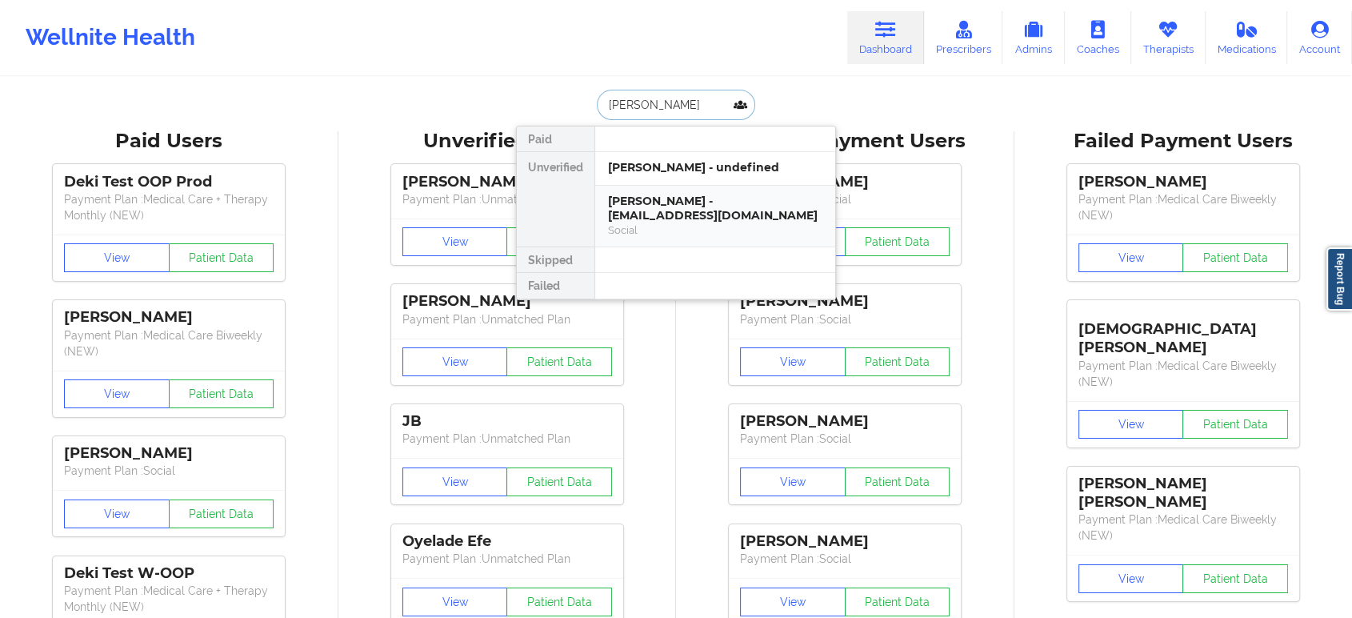
click at [703, 191] on div "[PERSON_NAME] - [EMAIL_ADDRESS][DOMAIN_NAME] Social" at bounding box center [715, 217] width 240 height 62
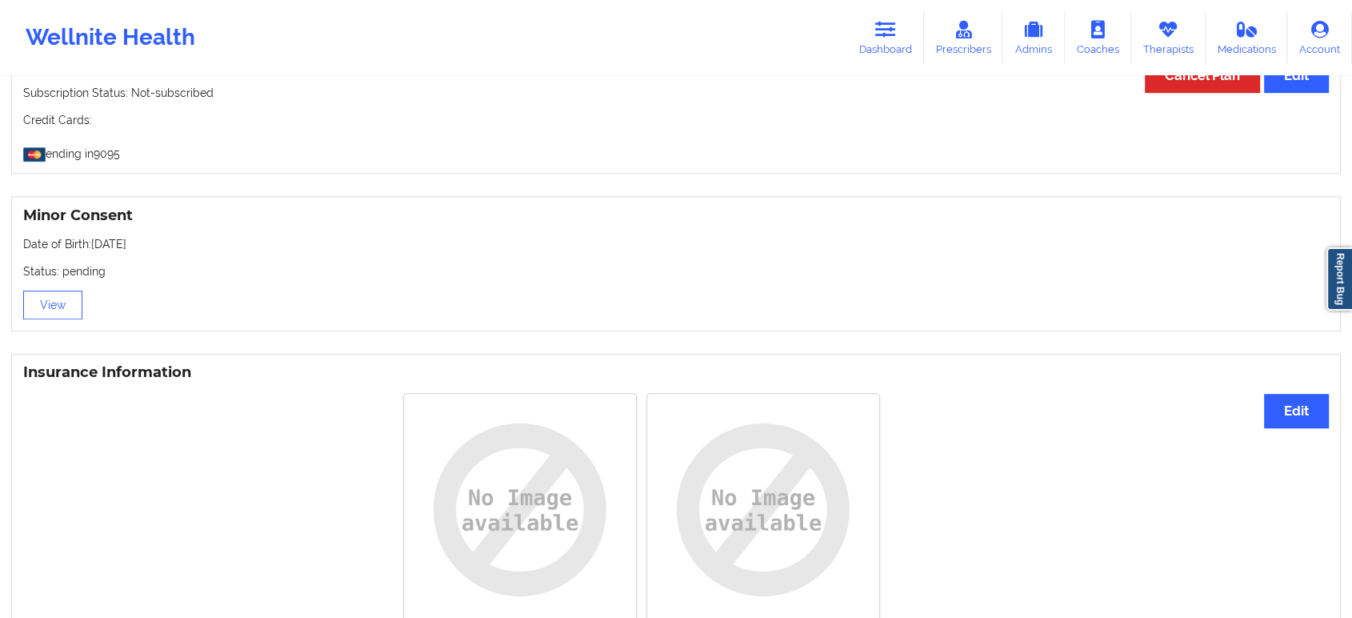
scroll to position [978, 0]
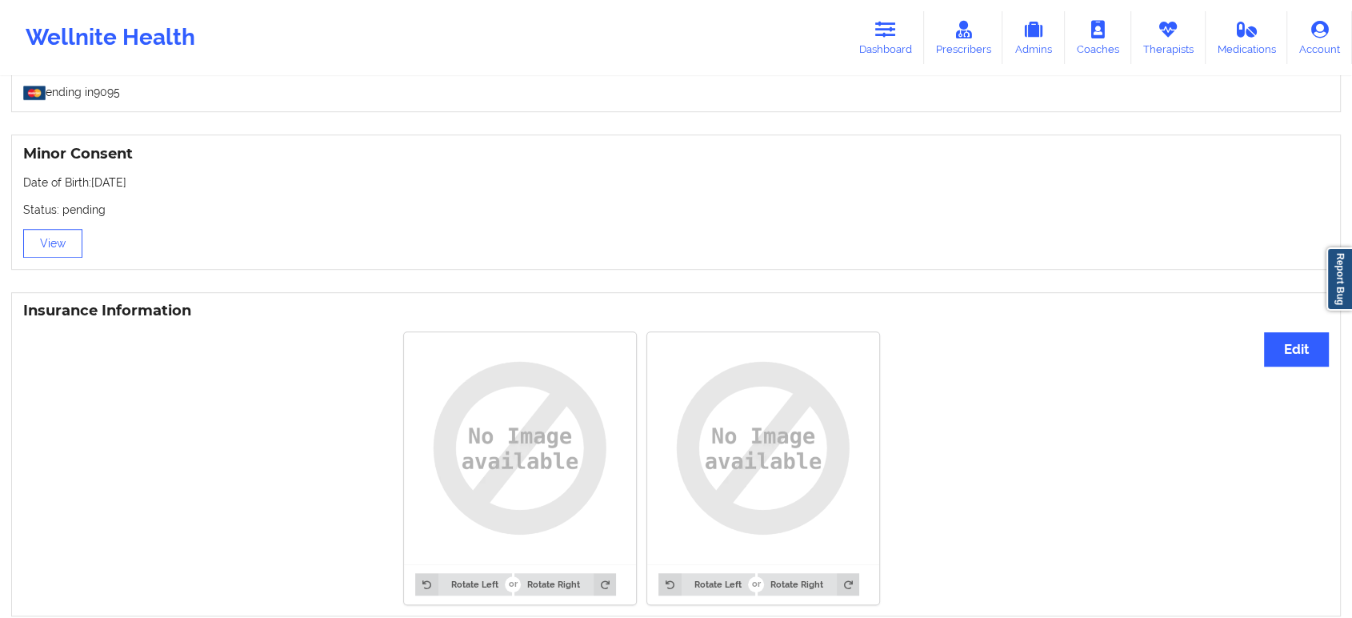
drag, startPoint x: 310, startPoint y: 473, endPoint x: 354, endPoint y: 394, distance: 90.6
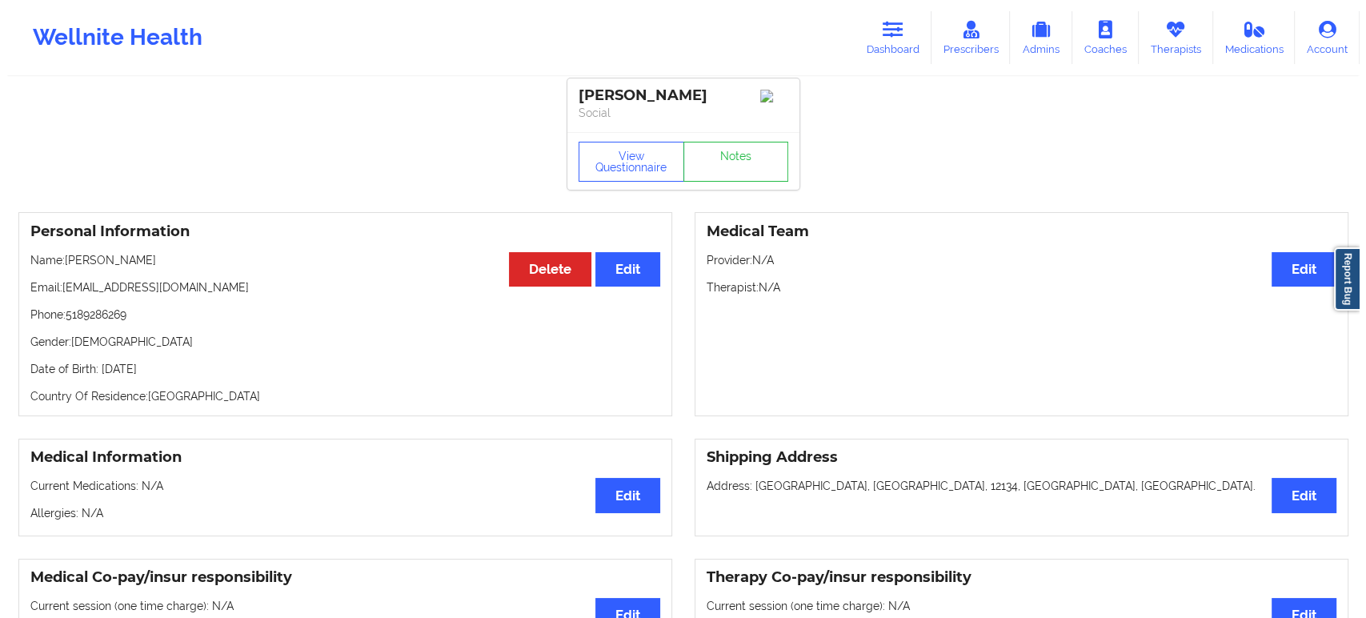
scroll to position [0, 0]
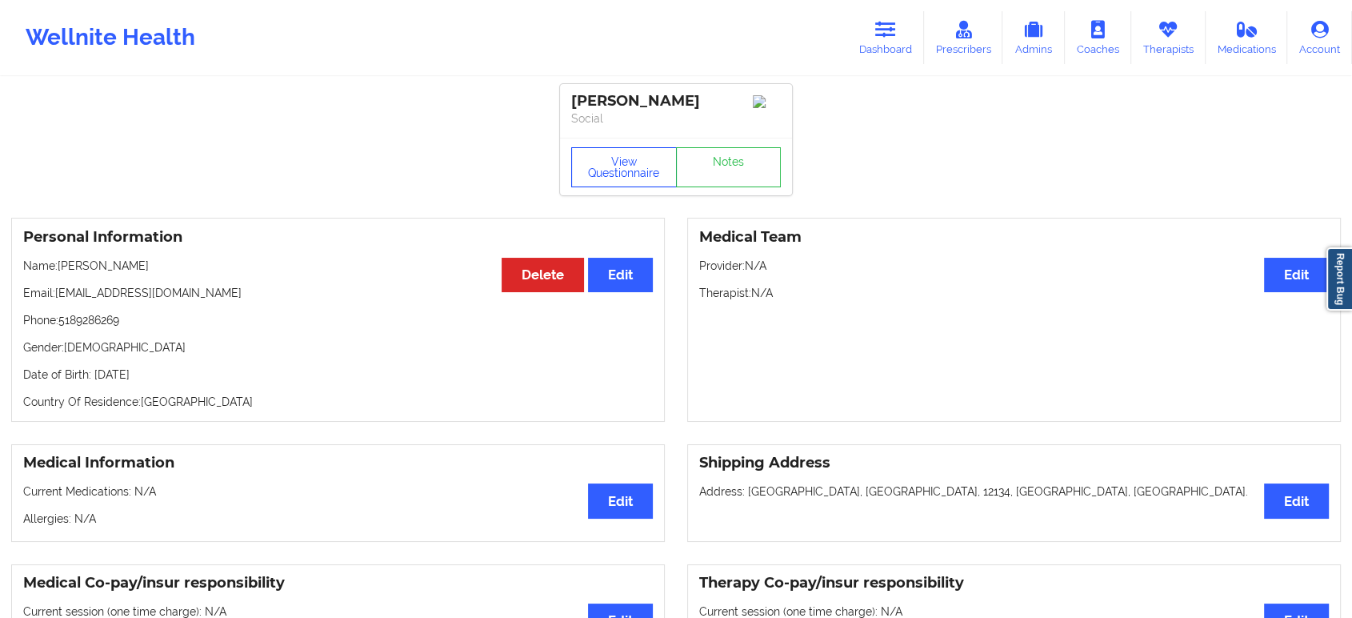
click at [640, 154] on button "View Questionnaire" at bounding box center [624, 167] width 106 height 40
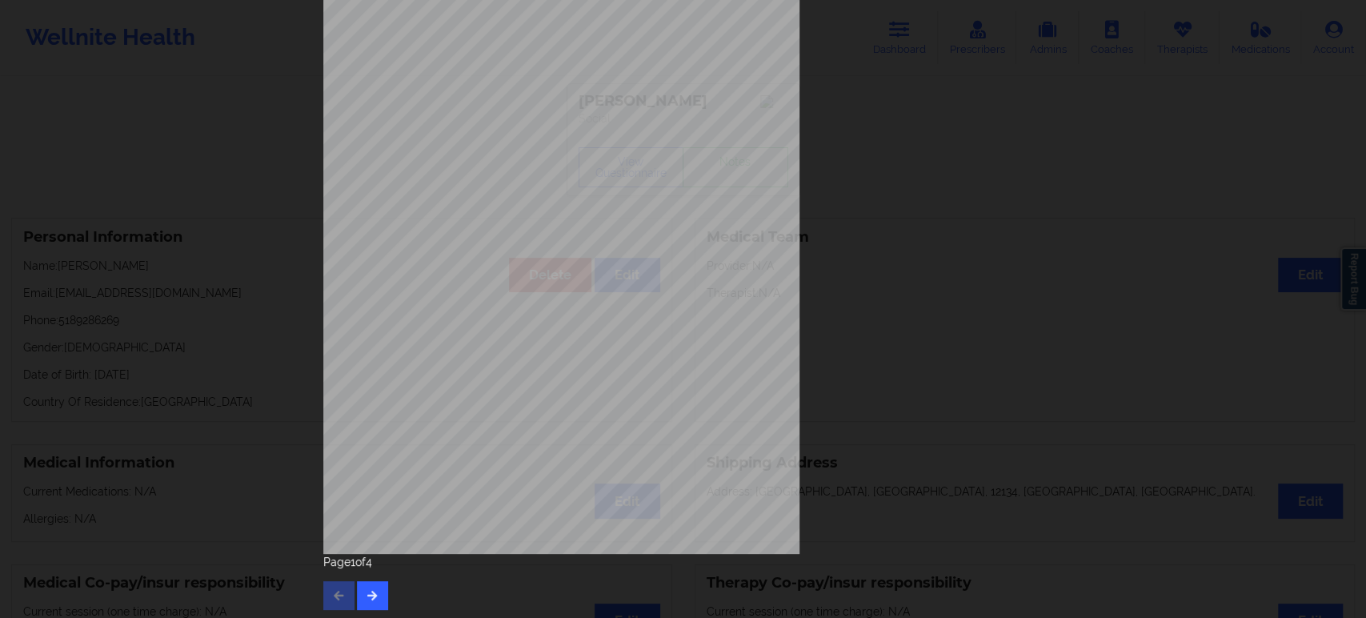
scroll to position [145, 0]
click at [371, 596] on icon "button" at bounding box center [373, 592] width 14 height 10
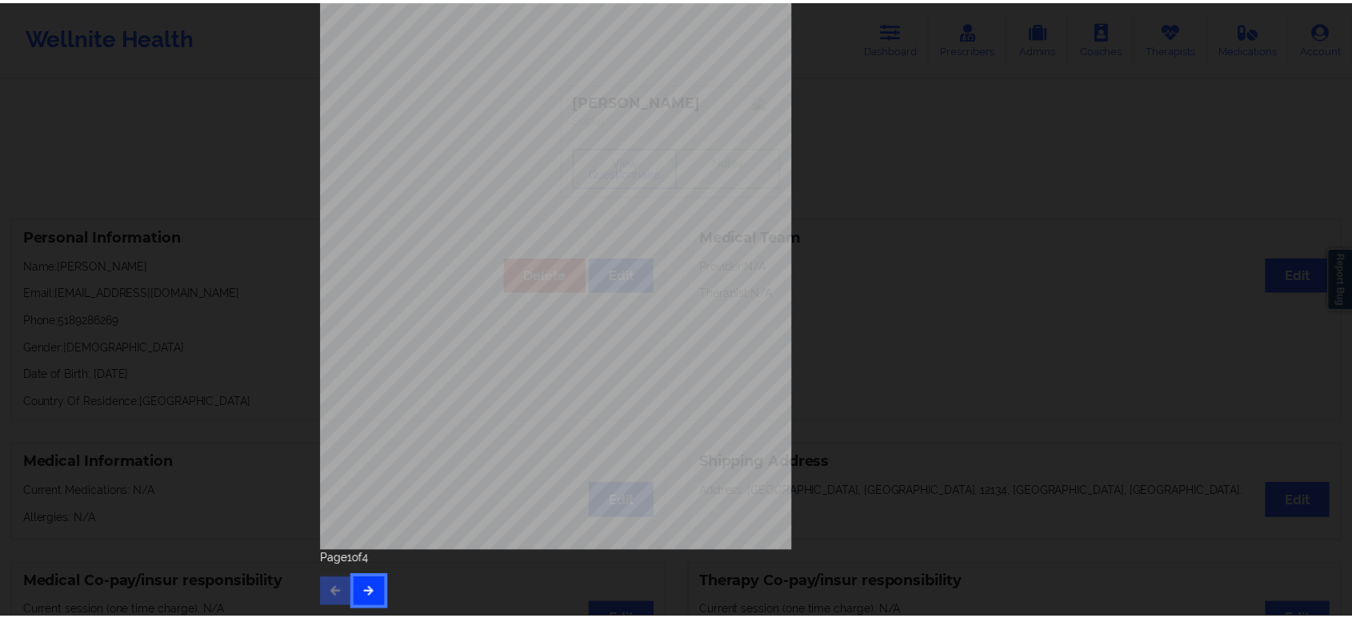
scroll to position [0, 0]
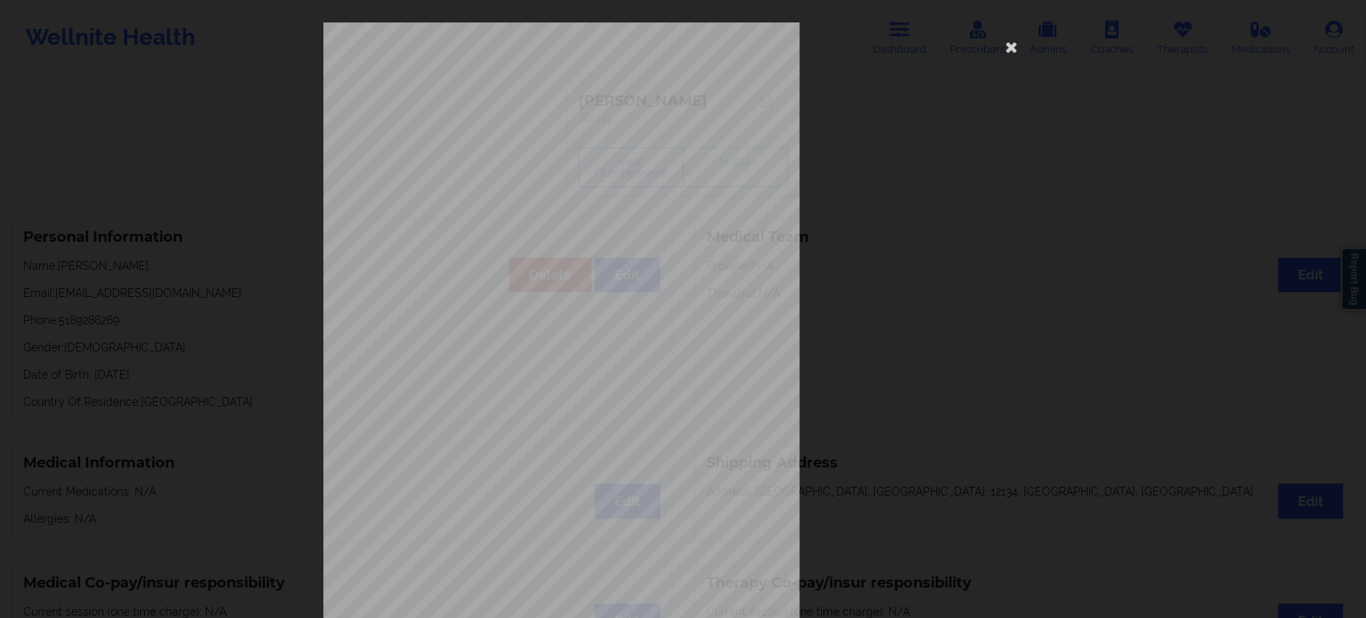
click at [204, 226] on div "commercial Insurance Member ID for patient 00353569400 Insurance company name d…" at bounding box center [683, 309] width 1366 height 618
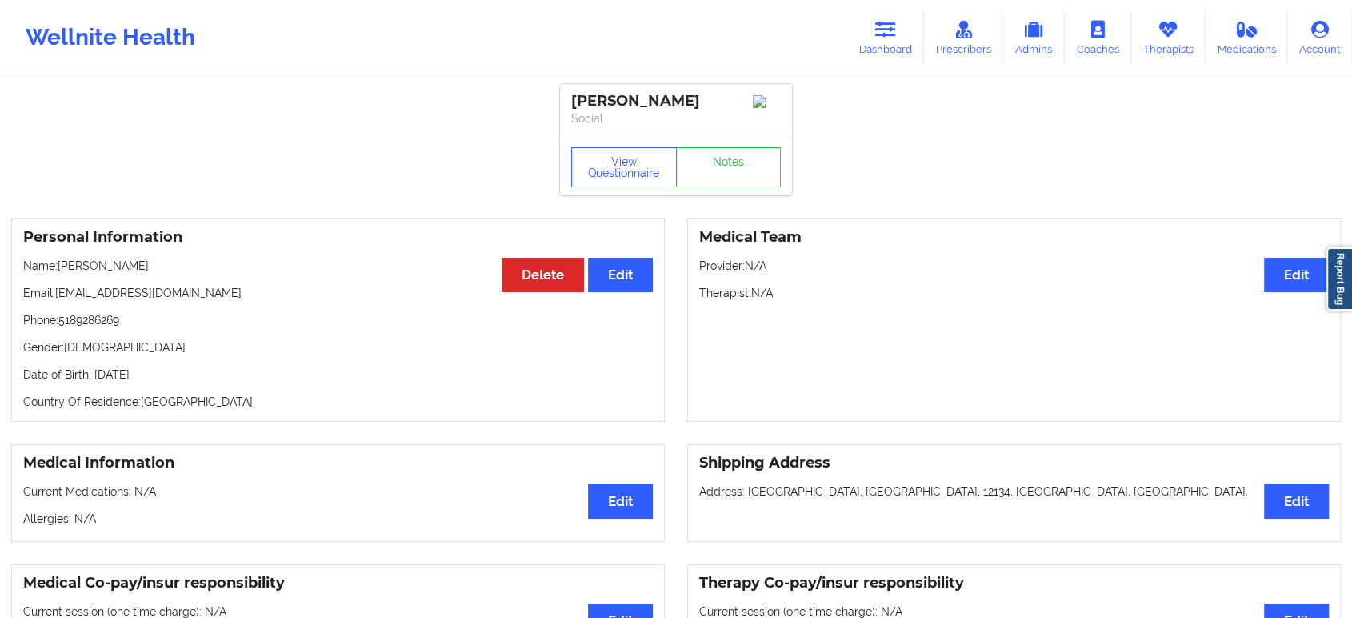
drag, startPoint x: 144, startPoint y: 270, endPoint x: 63, endPoint y: 264, distance: 81.0
click at [63, 264] on p "Name: [PERSON_NAME]" at bounding box center [338, 266] width 630 height 16
copy p "[PERSON_NAME]"
click at [969, 368] on div "Medical Team Edit Provider: N/A Therapist: N/A" at bounding box center [1014, 320] width 654 height 204
click at [109, 327] on p "Phone: [PHONE_NUMBER]" at bounding box center [338, 320] width 630 height 16
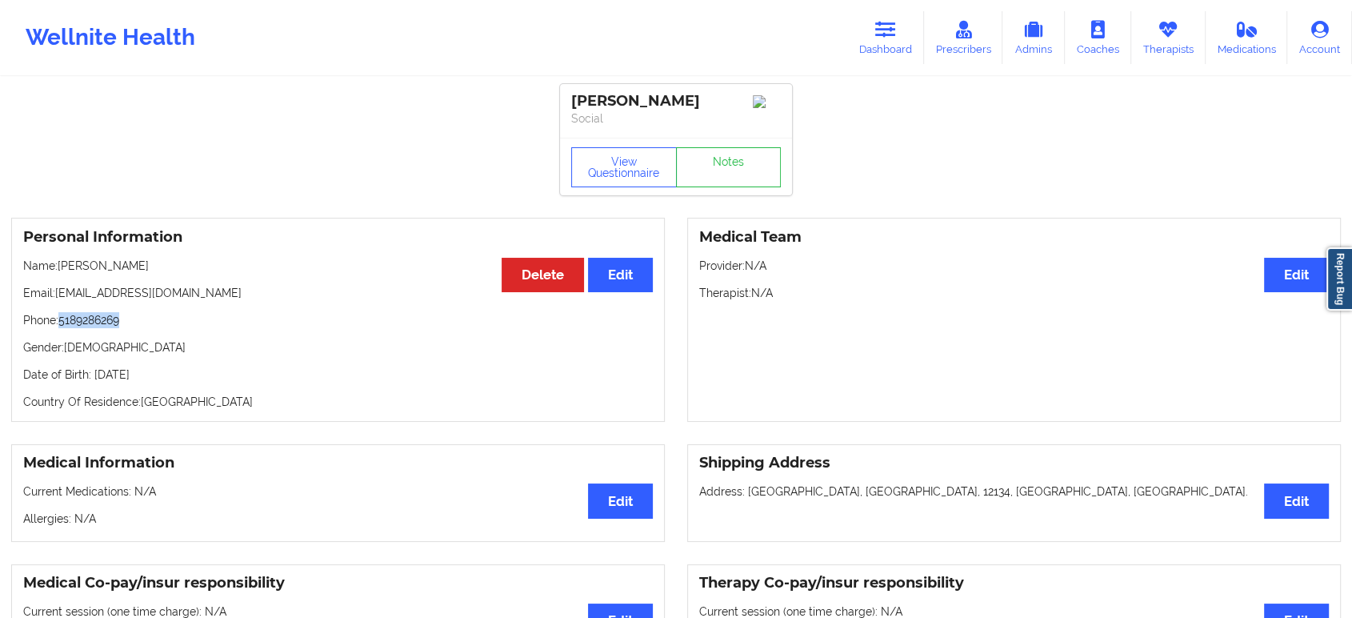
click at [109, 327] on p "Phone: [PHONE_NUMBER]" at bounding box center [338, 320] width 630 height 16
copy p "5189286269"
click at [876, 32] on link "Dashboard" at bounding box center [885, 37] width 77 height 53
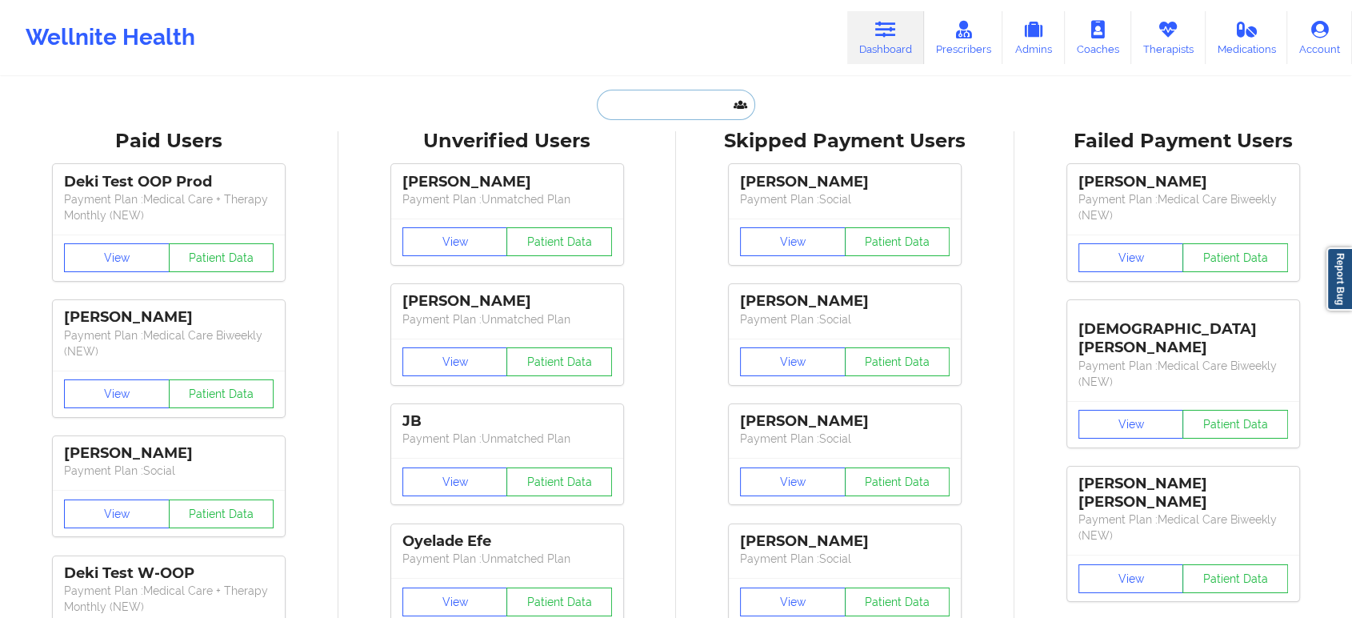
click at [679, 103] on input "text" at bounding box center [676, 105] width 158 height 30
paste input "[EMAIL_ADDRESS][DOMAIN_NAME]"
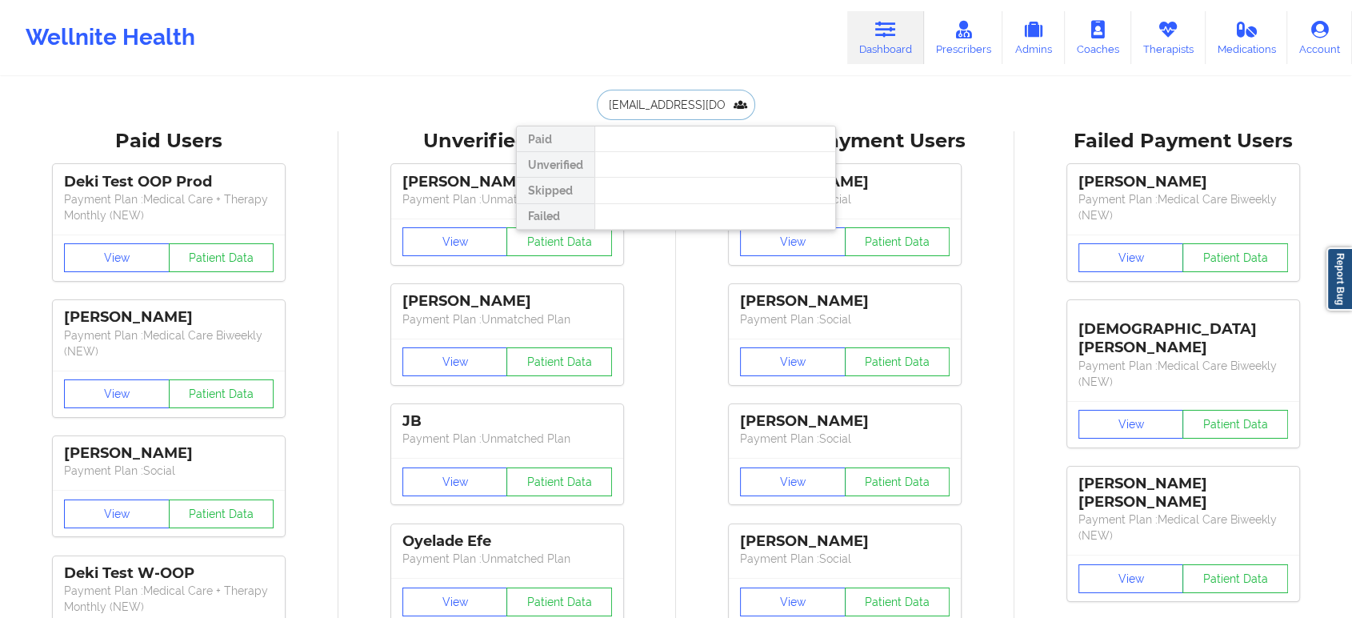
paste input "[PERSON_NAME]"
paste input "text"
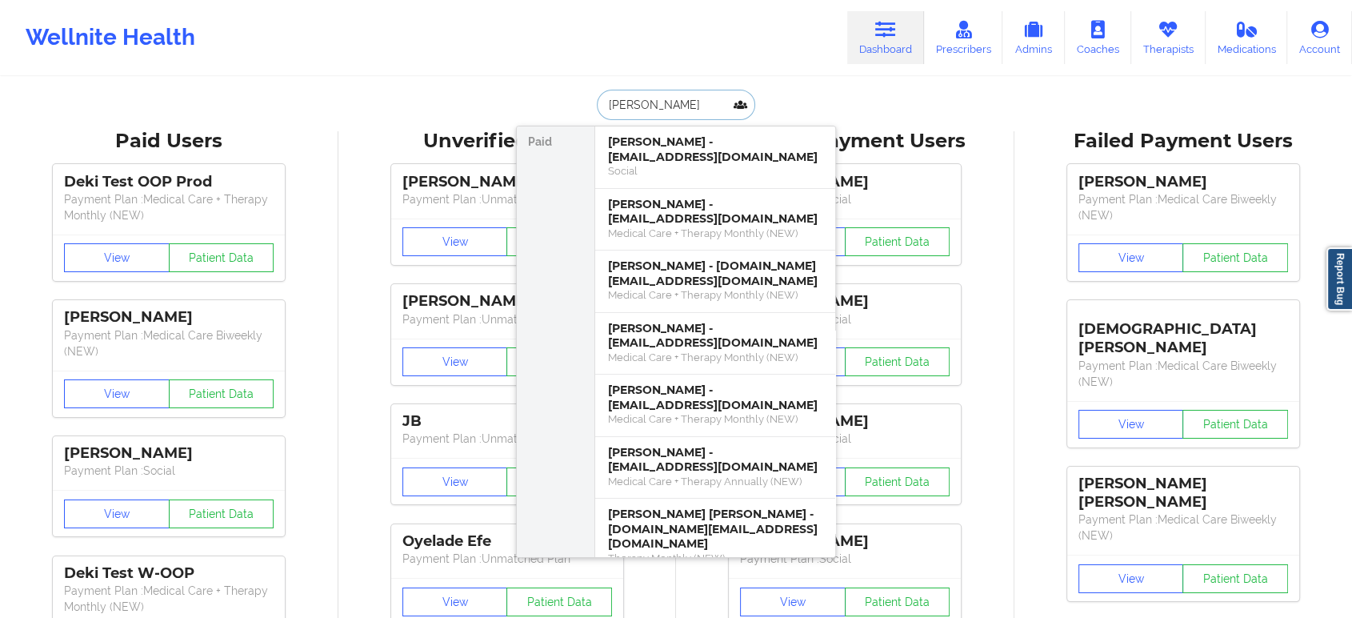
paste input "[PERSON_NAME]"
type input "[PERSON_NAME]"
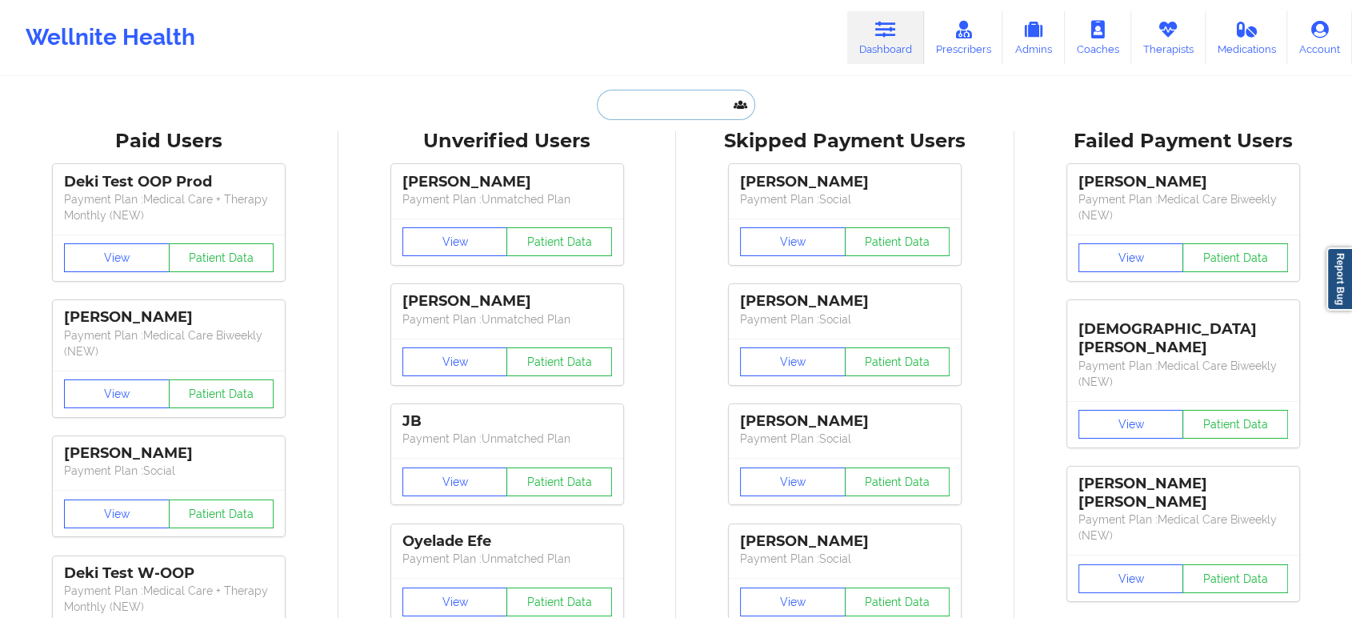
paste input "[PERSON_NAME]"
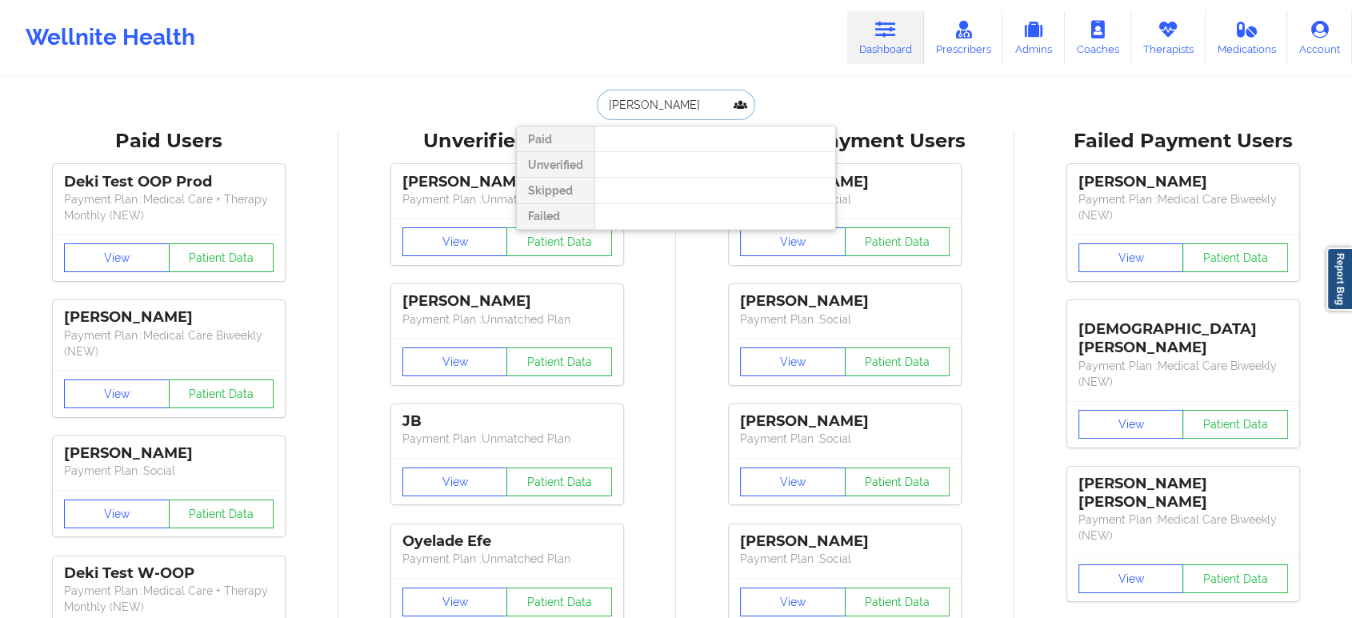
type input "[PERSON_NAME]"
